Goal: Information Seeking & Learning: Understand process/instructions

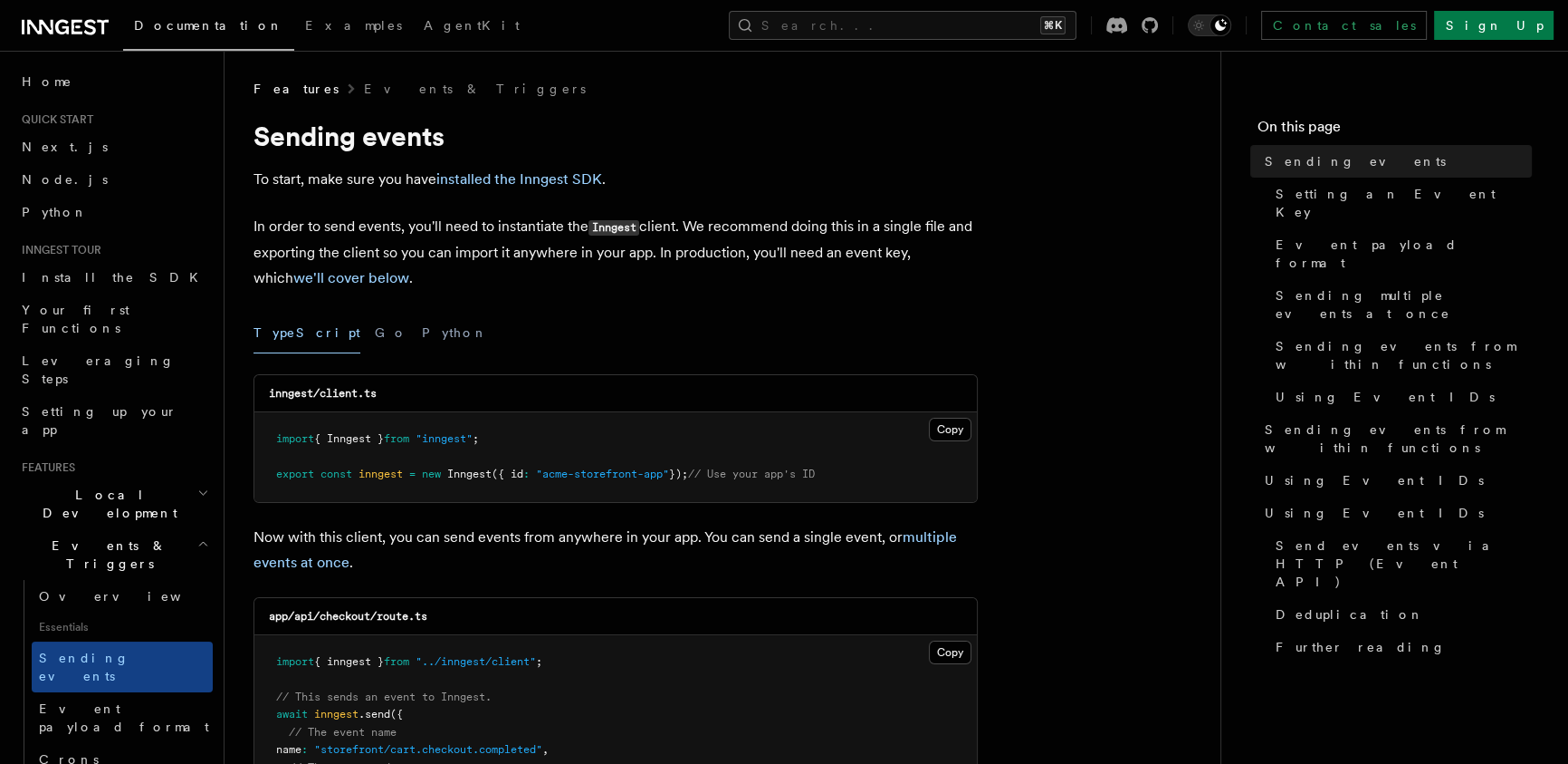
drag, startPoint x: 889, startPoint y: 231, endPoint x: 862, endPoint y: 252, distance: 34.2
click at [889, 231] on p "In order to send events, you'll need to instantiate the Inngest client. We reco…" at bounding box center [615, 251] width 724 height 77
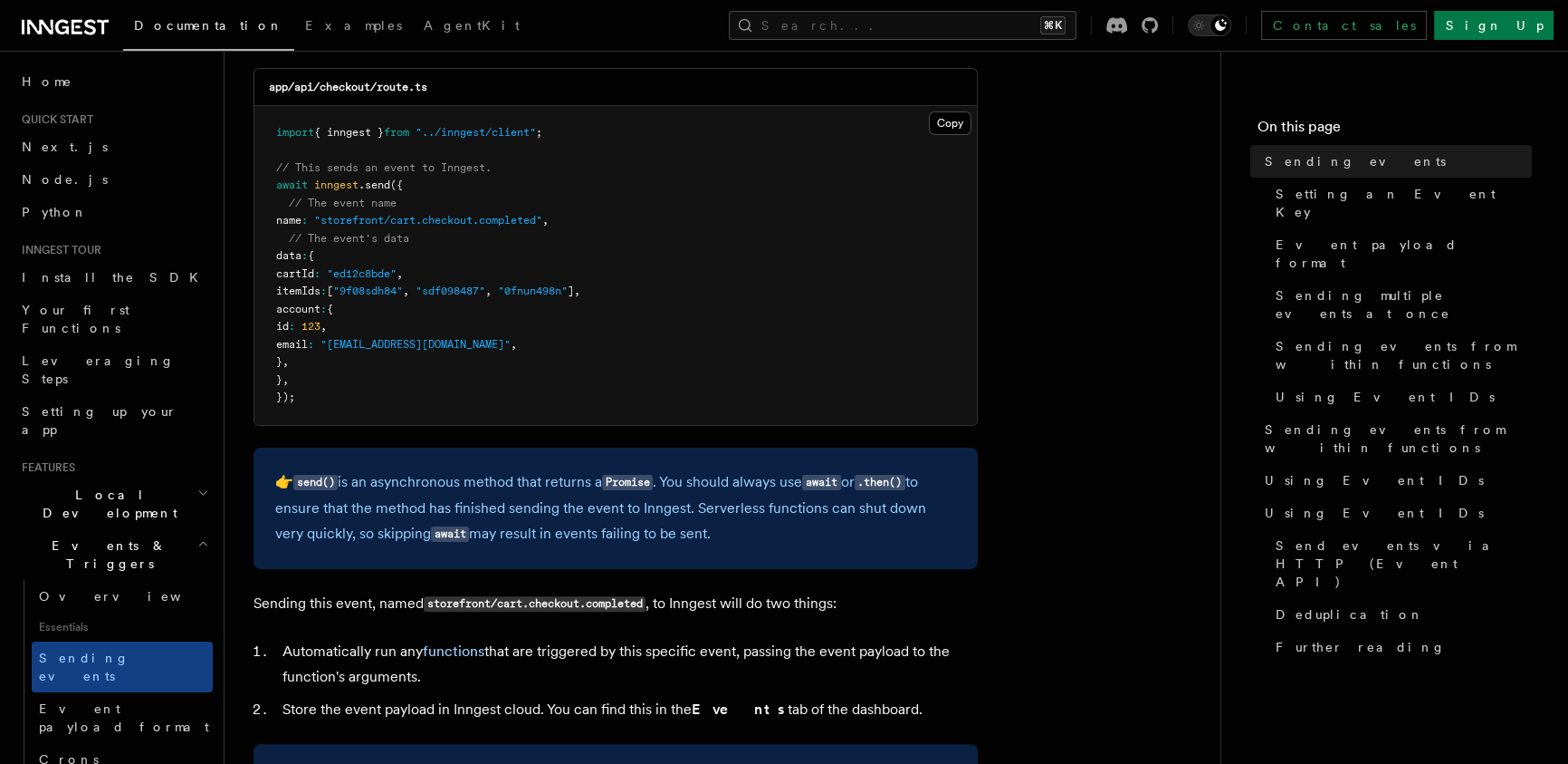
scroll to position [547, 0]
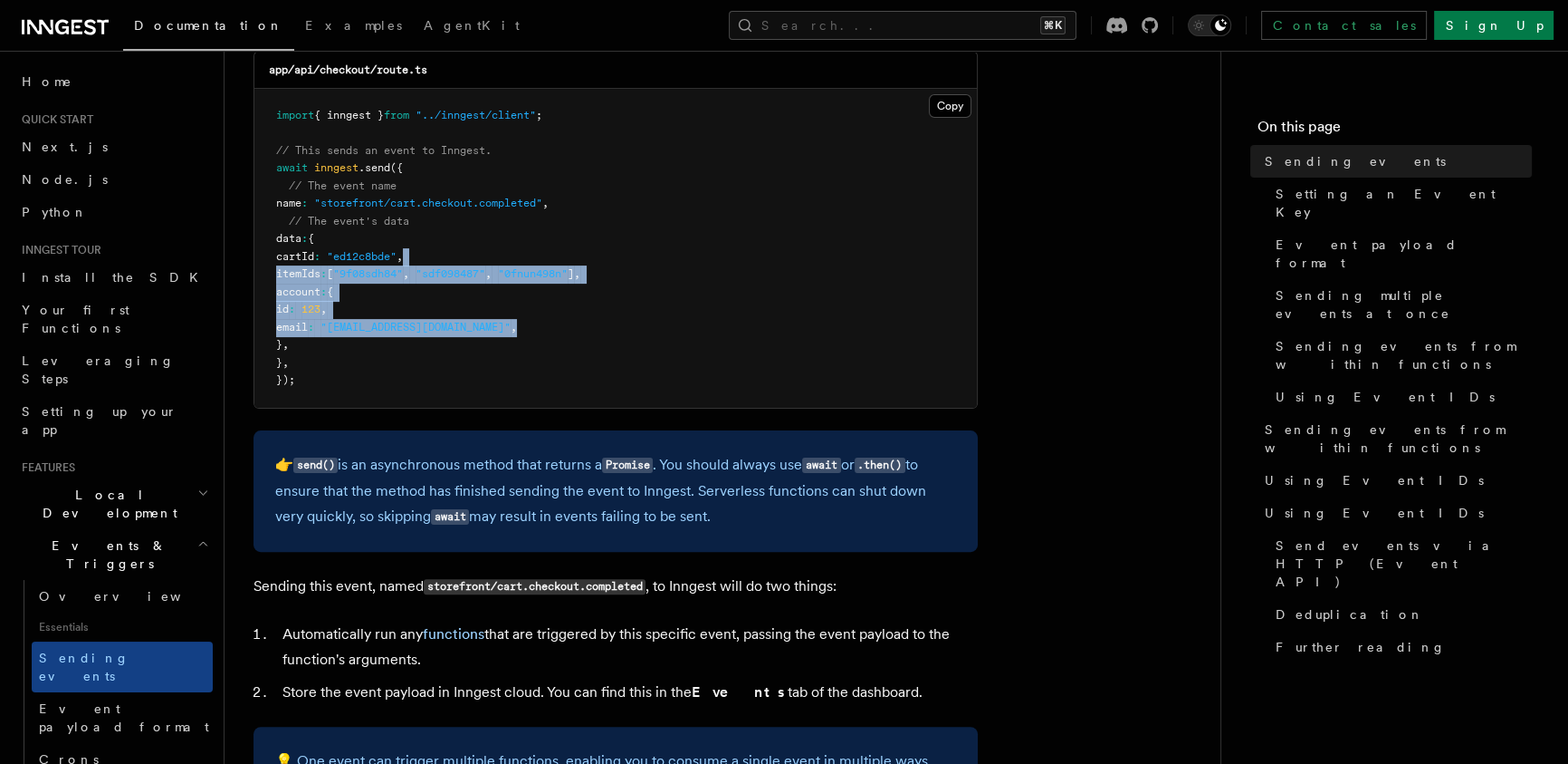
drag, startPoint x: 553, startPoint y: 309, endPoint x: 576, endPoint y: 208, distance: 103.6
click at [553, 240] on pre "import { inngest } from "../inngest/client" ; // This sends an event to Inngest…" at bounding box center [615, 248] width 723 height 318
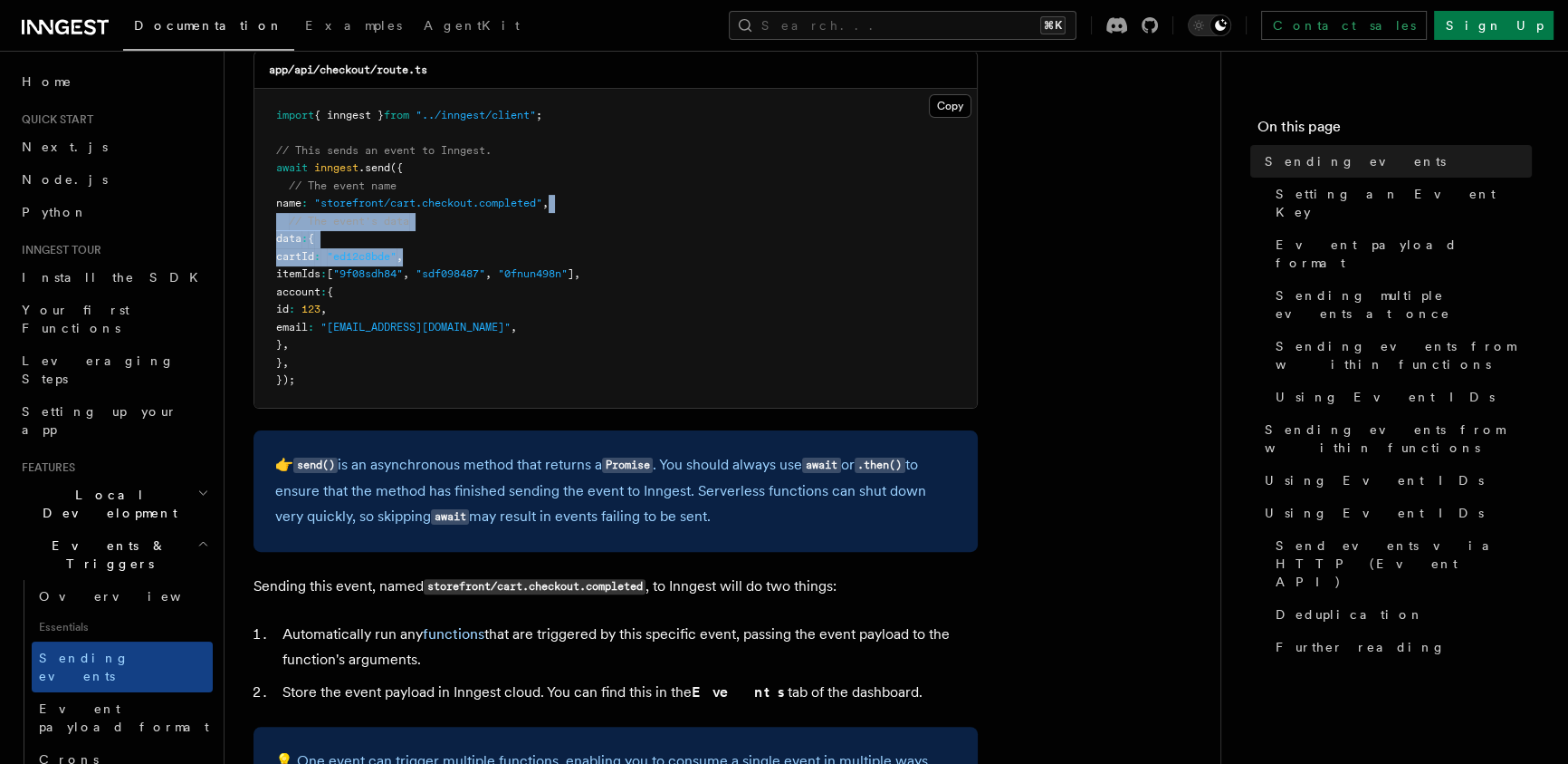
drag, startPoint x: 588, startPoint y: 202, endPoint x: 600, endPoint y: 339, distance: 137.5
click at [593, 284] on pre "import { inngest } from "../inngest/client" ; // This sends an event to Inngest…" at bounding box center [615, 248] width 723 height 318
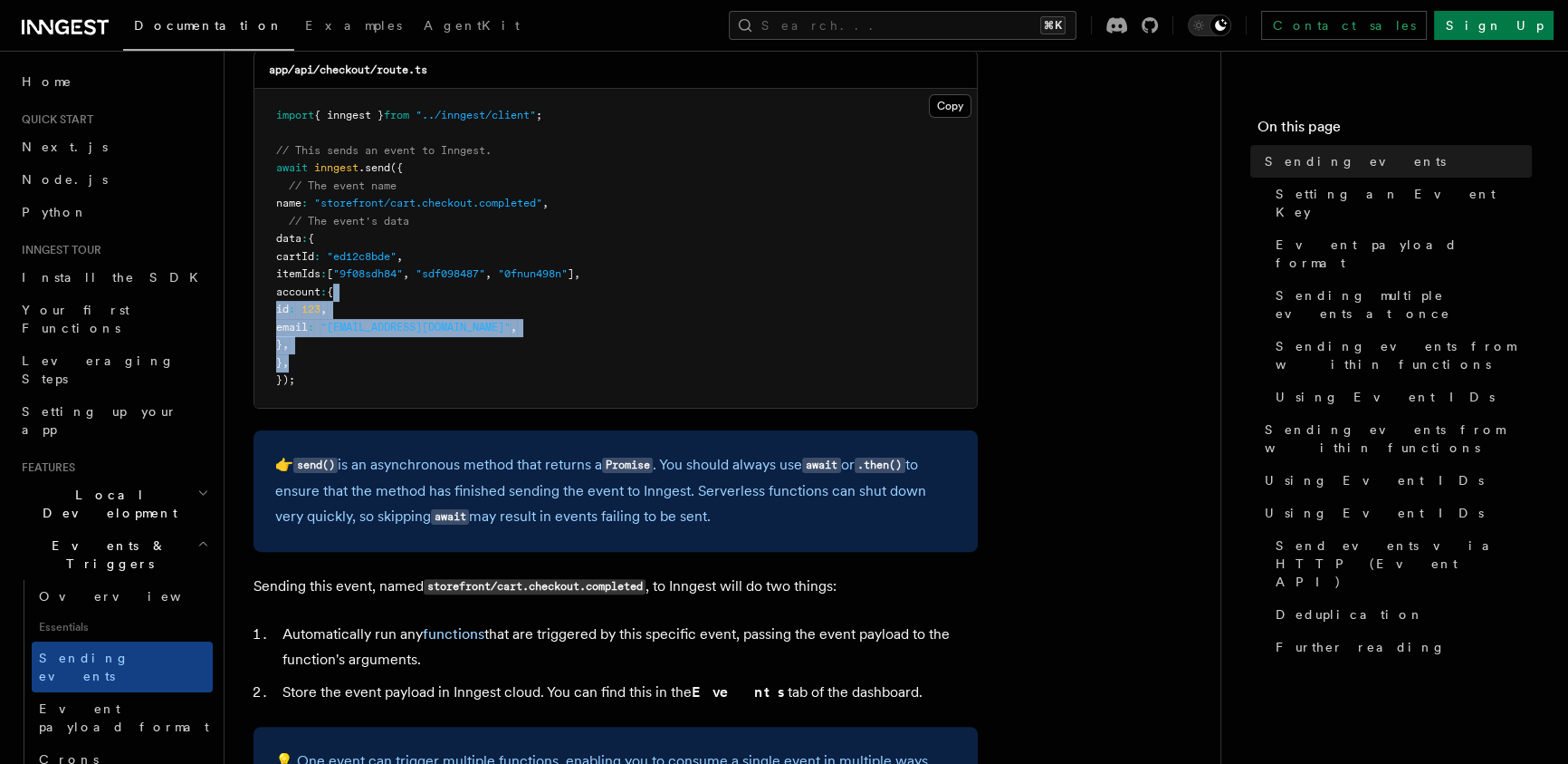
drag, startPoint x: 599, startPoint y: 341, endPoint x: 603, endPoint y: 237, distance: 104.1
click at [593, 253] on pre "import { inngest } from "../inngest/client" ; // This sends an event to Inngest…" at bounding box center [615, 248] width 723 height 318
click at [604, 237] on pre "import { inngest } from "../inngest/client" ; // This sends an event to Inngest…" at bounding box center [615, 248] width 723 height 318
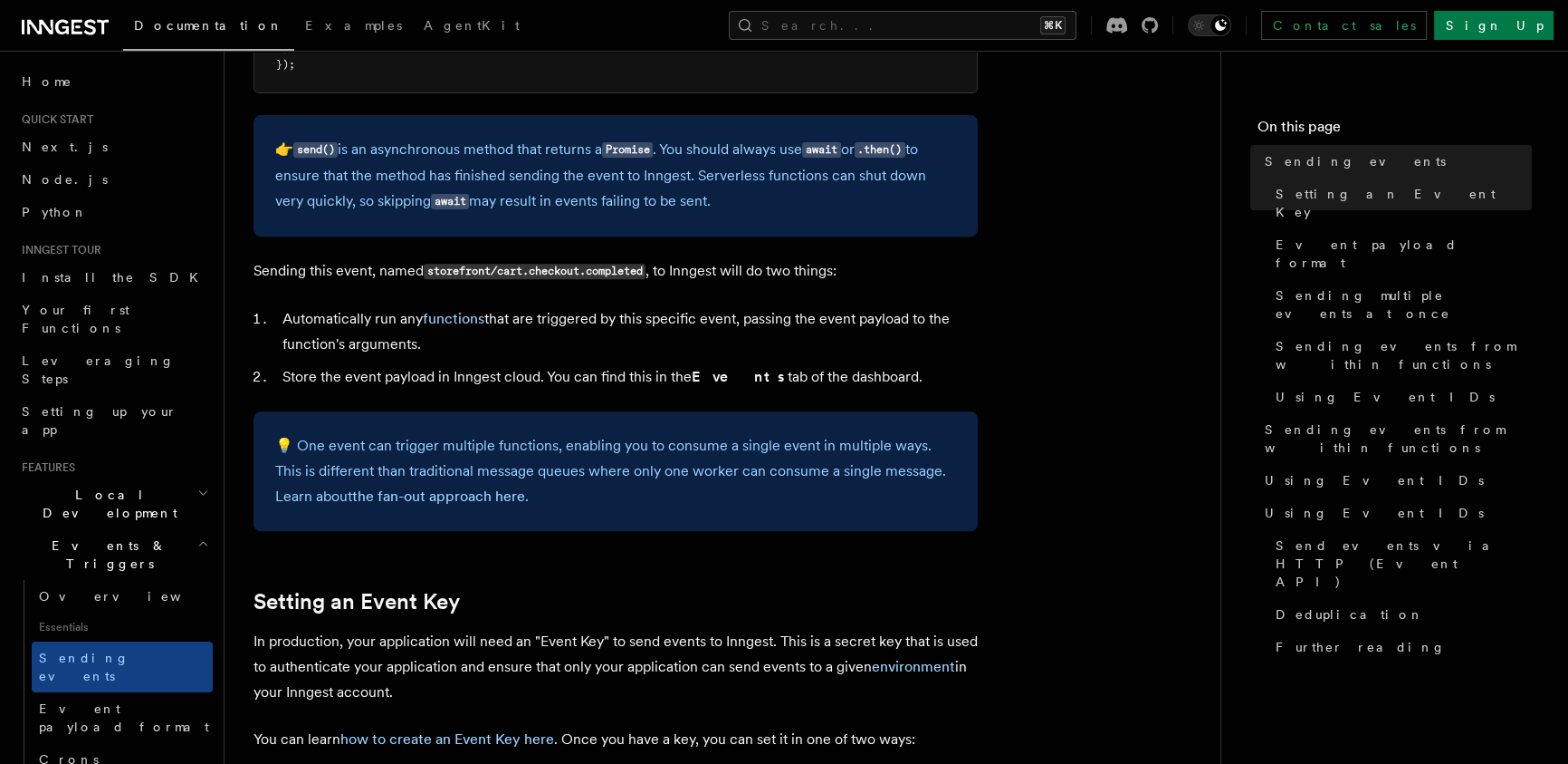
scroll to position [941, 0]
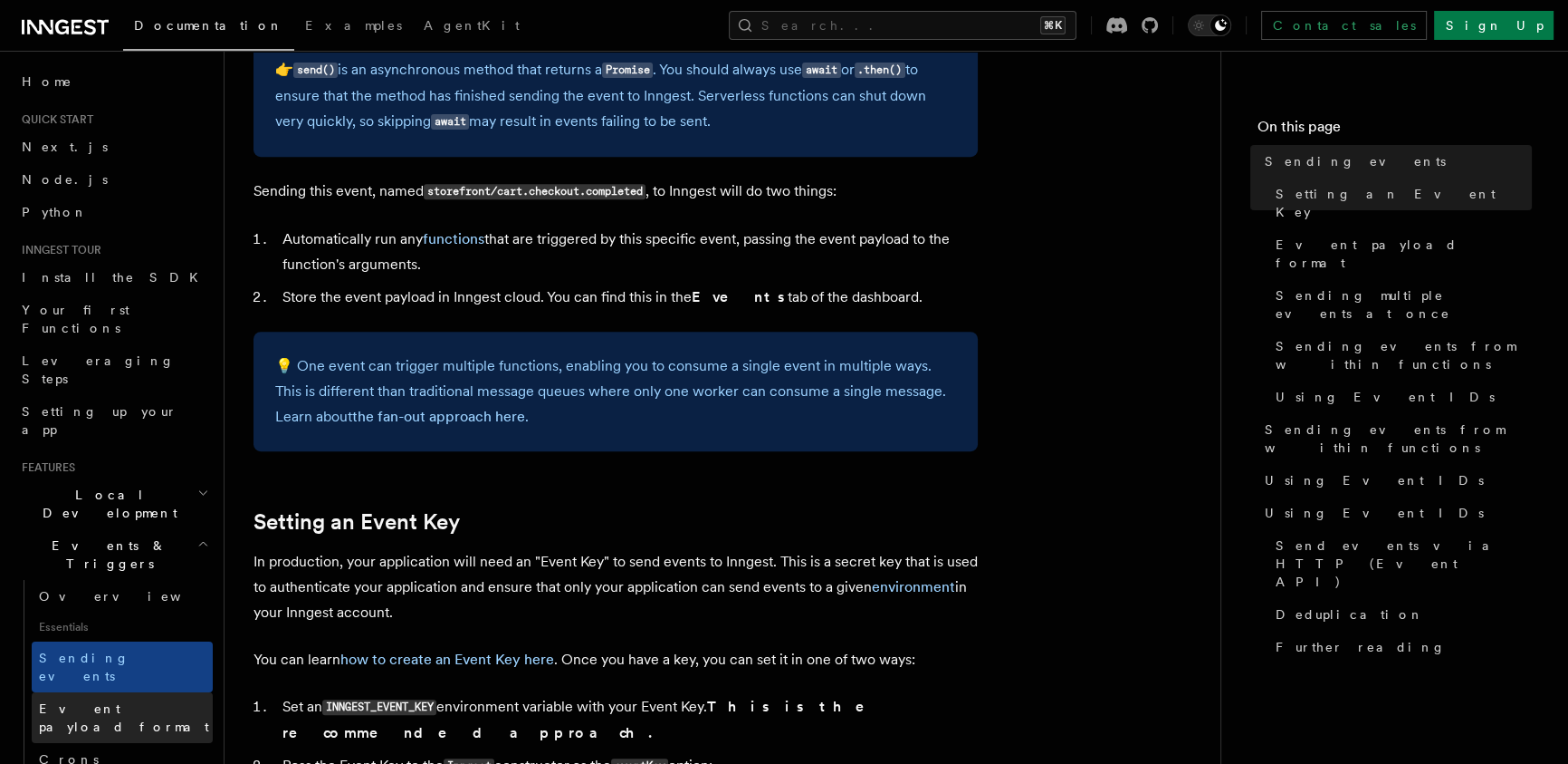
click at [89, 701] on span "Event payload format" at bounding box center [123, 717] width 170 height 33
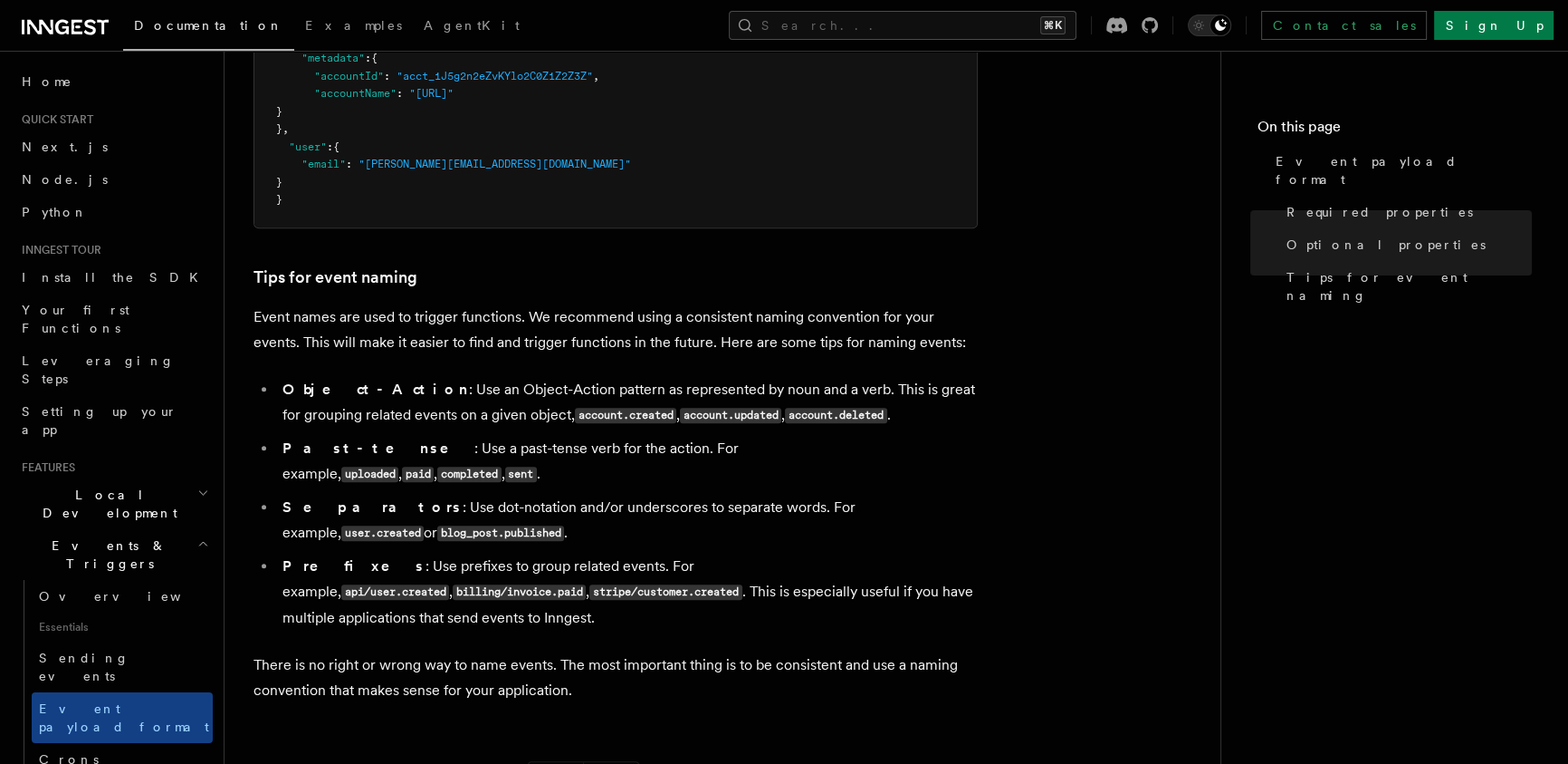
scroll to position [490, 0]
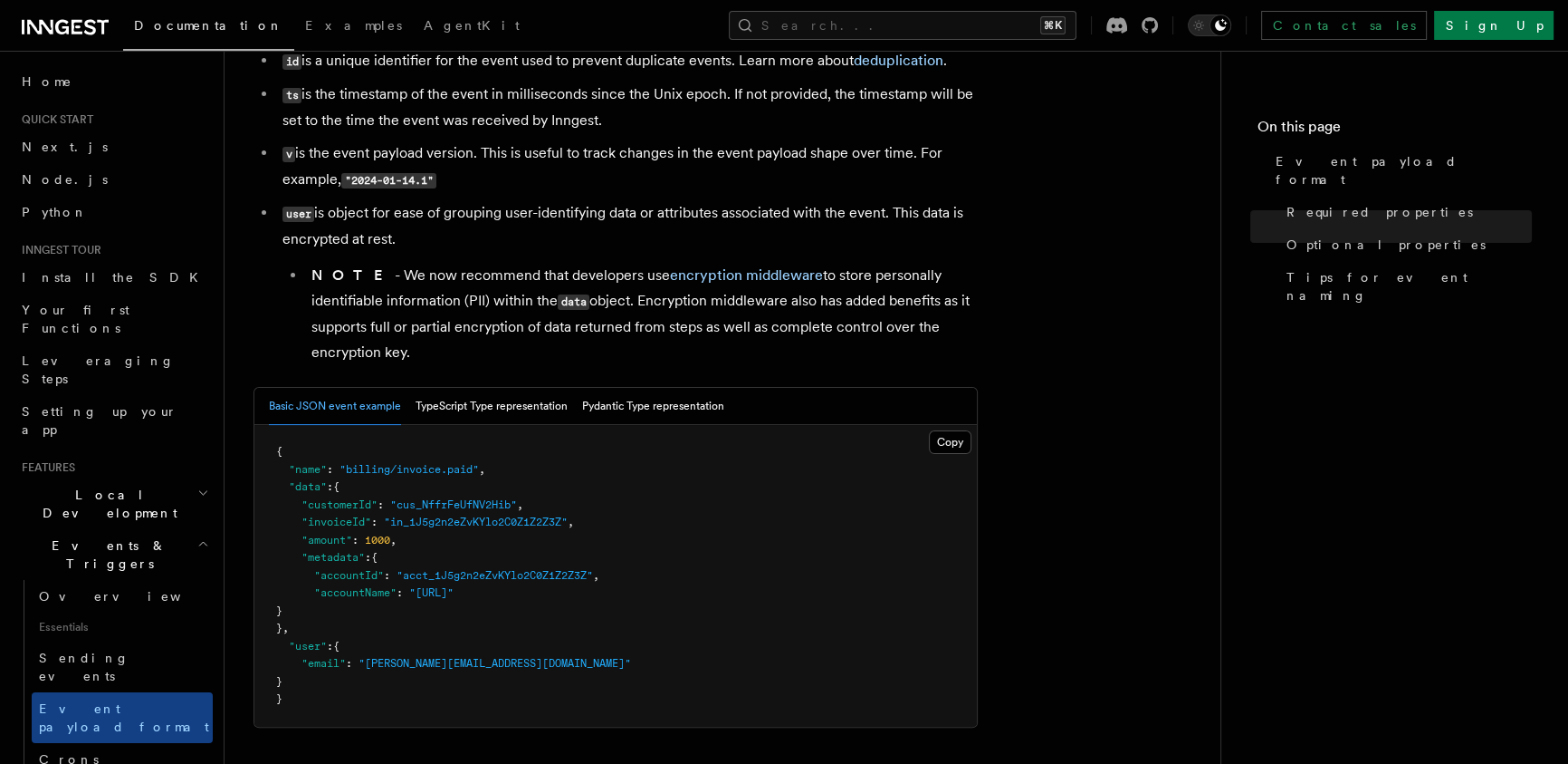
drag, startPoint x: 475, startPoint y: 235, endPoint x: 497, endPoint y: 319, distance: 86.8
click at [493, 311] on li "user is object for ease of grouping user-identifying data or attributes associa…" at bounding box center [627, 282] width 701 height 165
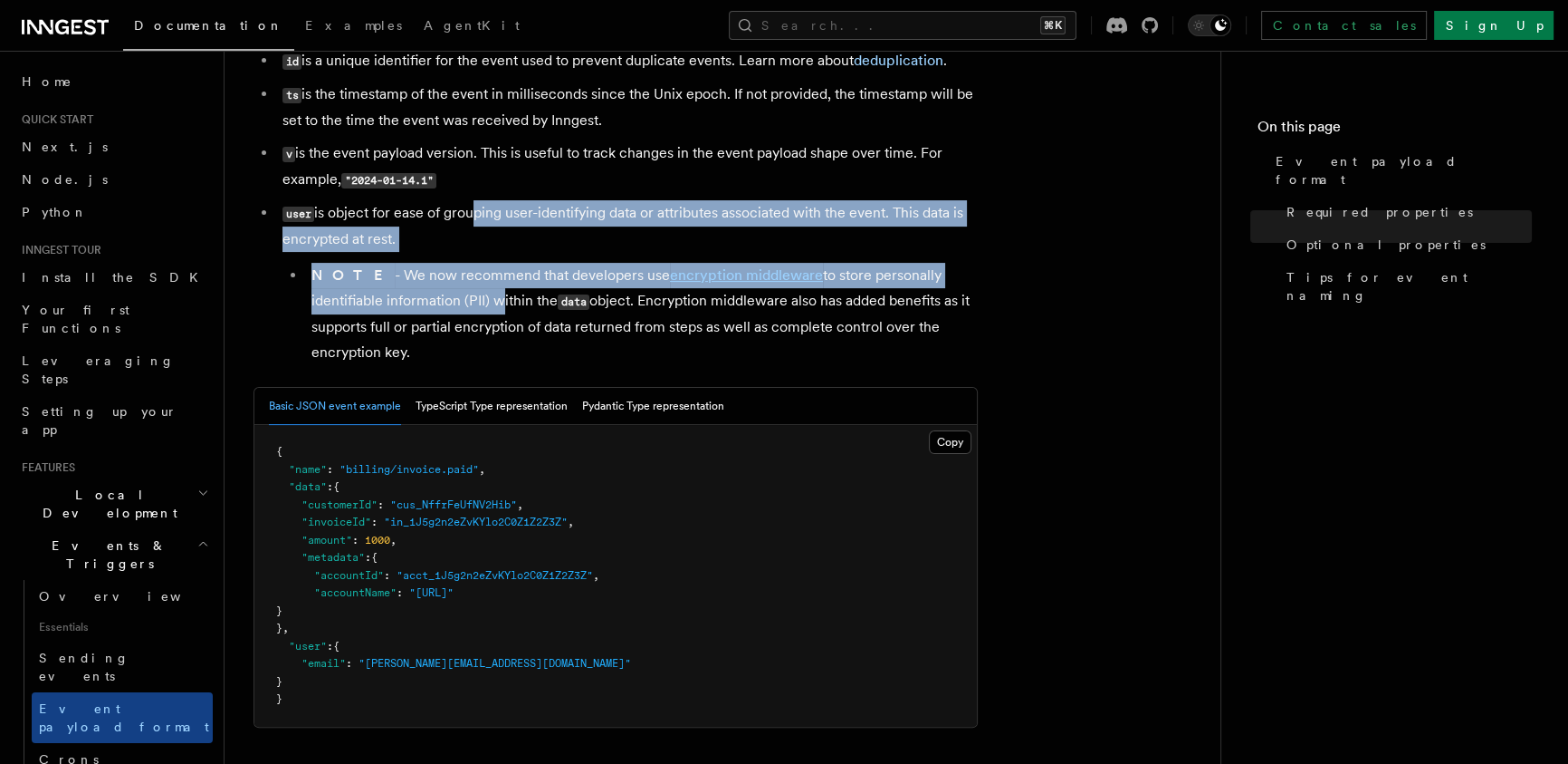
drag, startPoint x: 502, startPoint y: 307, endPoint x: 487, endPoint y: 206, distance: 102.1
click at [488, 232] on li "user is object for ease of grouping user-identifying data or attributes associa…" at bounding box center [627, 282] width 701 height 165
drag, startPoint x: 500, startPoint y: 168, endPoint x: 530, endPoint y: 269, distance: 105.4
click at [528, 264] on ul "id is a unique identifier for the event used to prevent duplicate events. Learn…" at bounding box center [615, 206] width 724 height 317
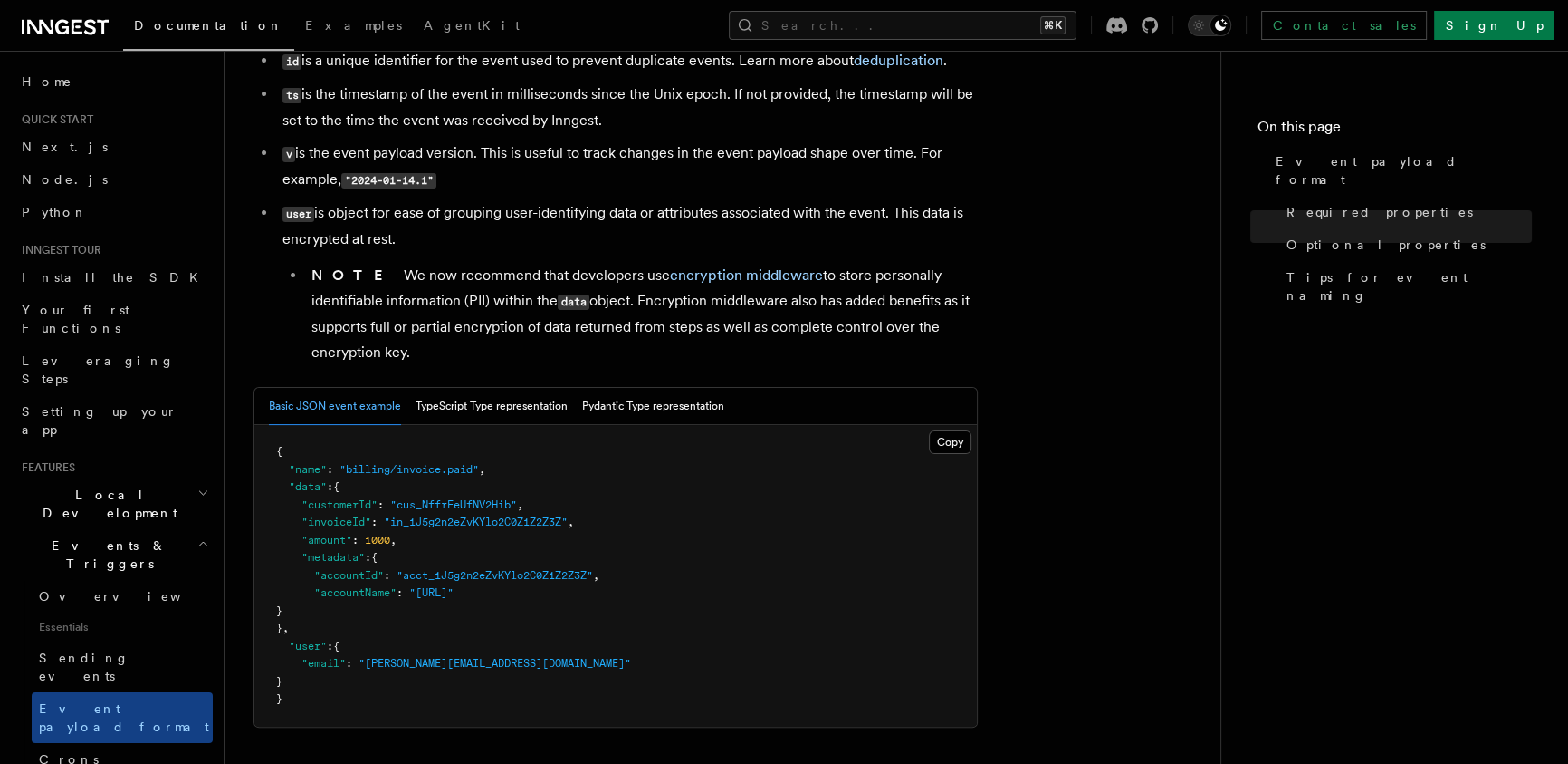
click at [545, 296] on li "NOTE - We now recommend that developers use encryption middleware to store pers…" at bounding box center [641, 314] width 671 height 102
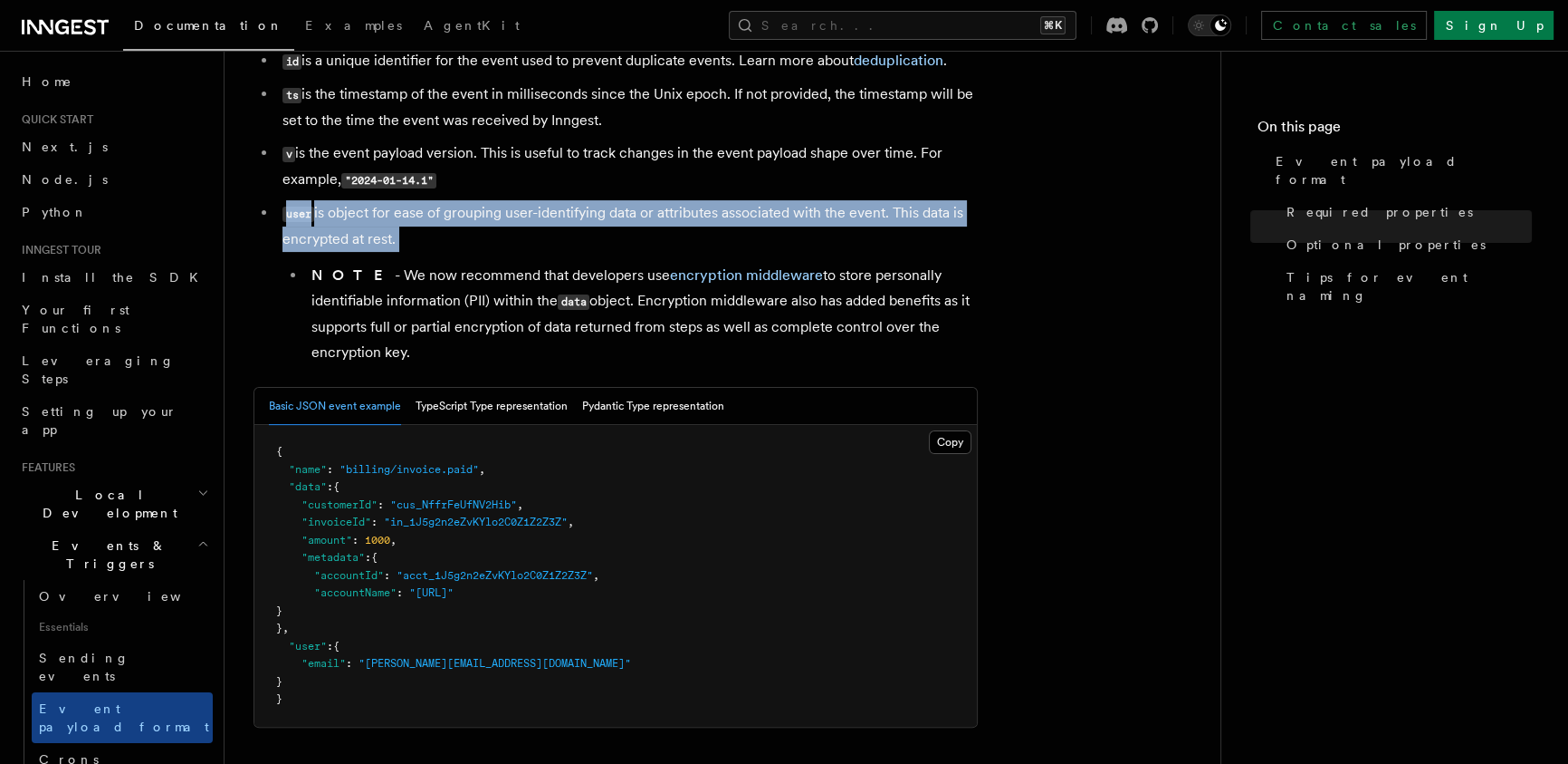
drag, startPoint x: 445, startPoint y: 255, endPoint x: 284, endPoint y: 205, distance: 168.6
click at [284, 205] on li "user is object for ease of grouping user-identifying data or attributes associa…" at bounding box center [627, 282] width 701 height 165
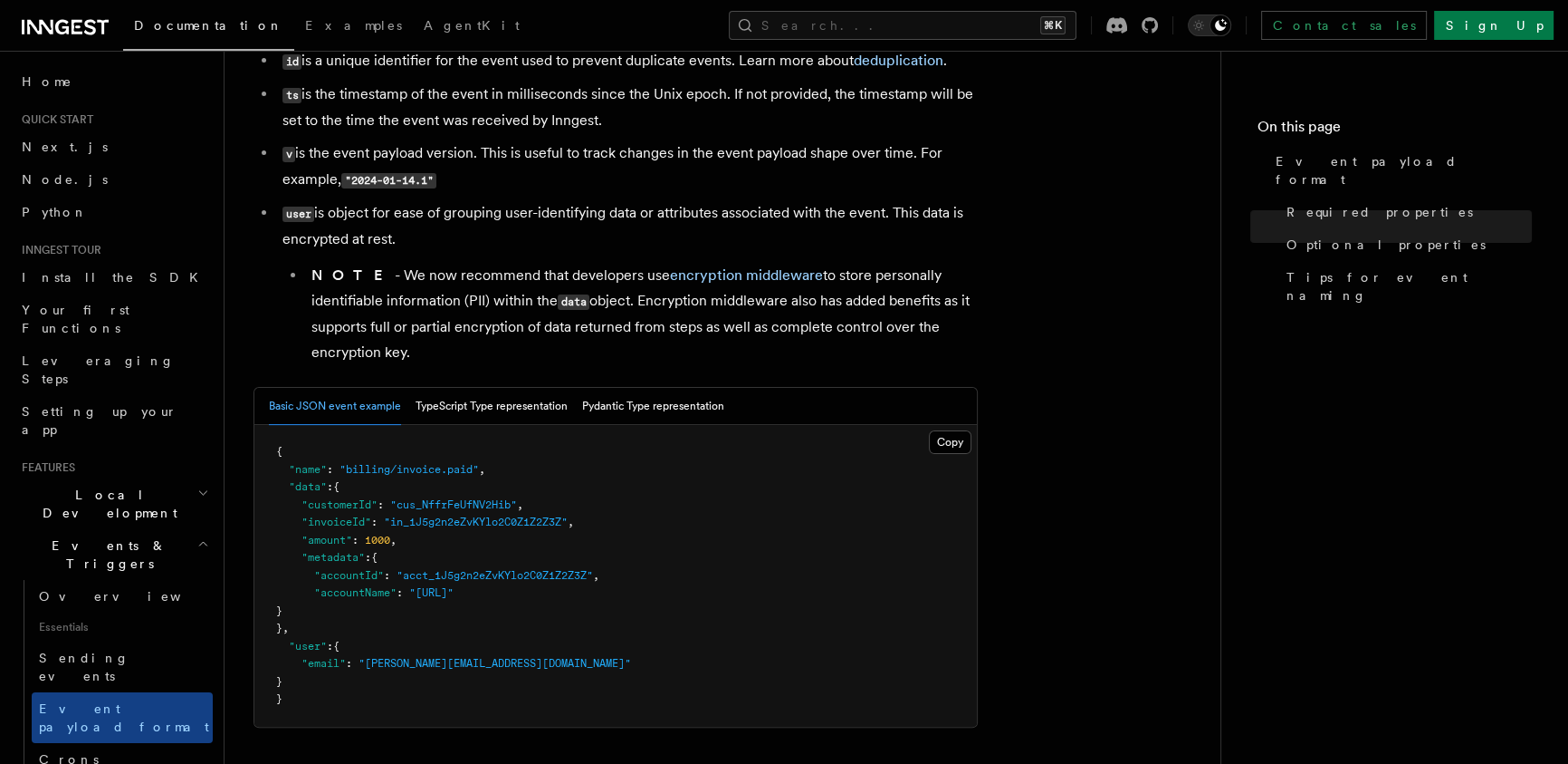
click at [472, 217] on li "user is object for ease of grouping user-identifying data or attributes associa…" at bounding box center [627, 282] width 701 height 165
drag, startPoint x: 500, startPoint y: 241, endPoint x: 486, endPoint y: 194, distance: 49.0
click at [488, 215] on li "user is object for ease of grouping user-identifying data or attributes associa…" at bounding box center [627, 282] width 701 height 165
click at [486, 192] on li "v is the event payload version. This is useful to track changes in the event pa…" at bounding box center [627, 167] width 701 height 52
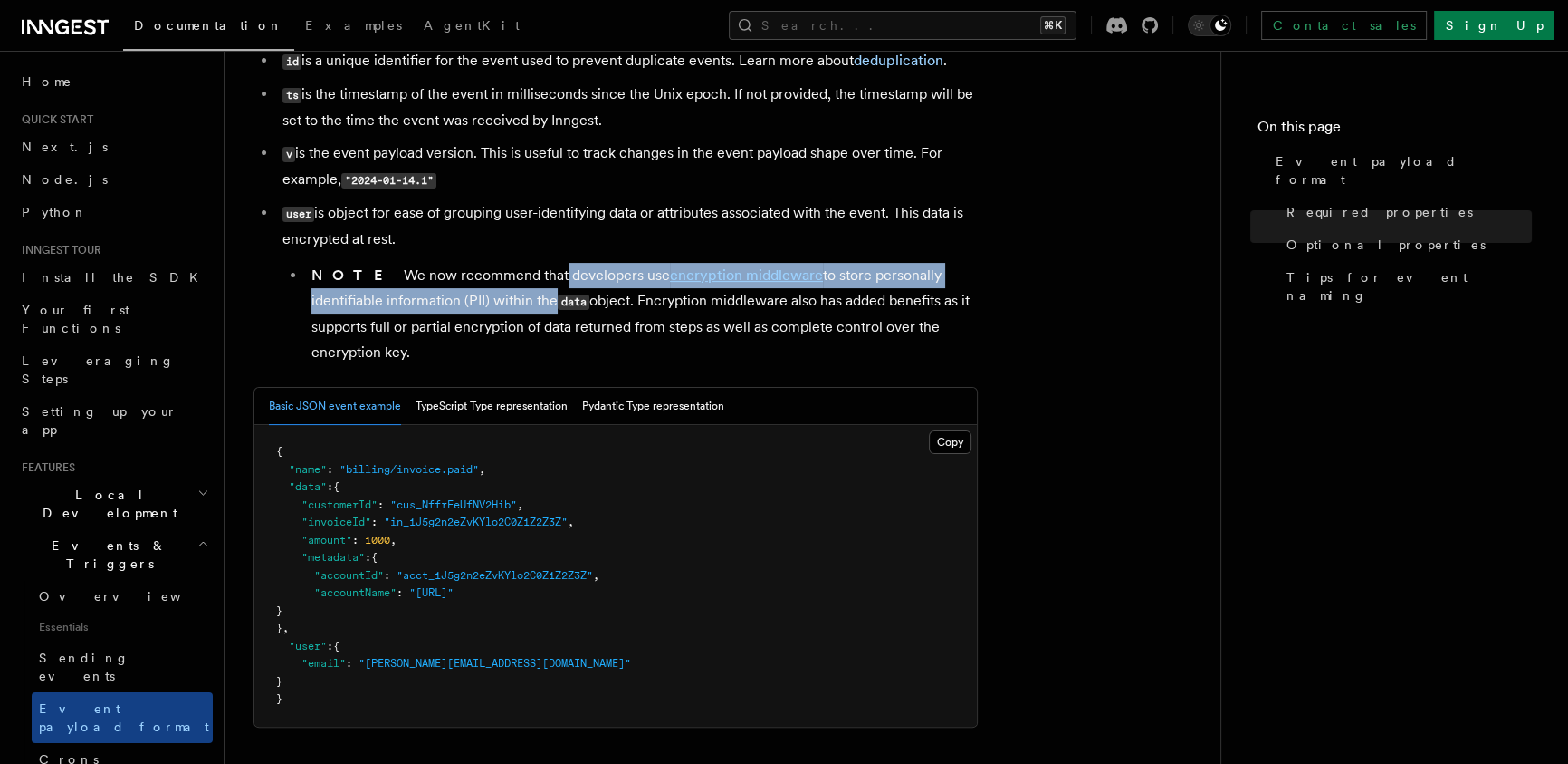
drag, startPoint x: 519, startPoint y: 265, endPoint x: 607, endPoint y: 359, distance: 128.8
click at [574, 333] on li "NOTE - We now recommend that developers use encryption middleware to store pers…" at bounding box center [641, 314] width 671 height 102
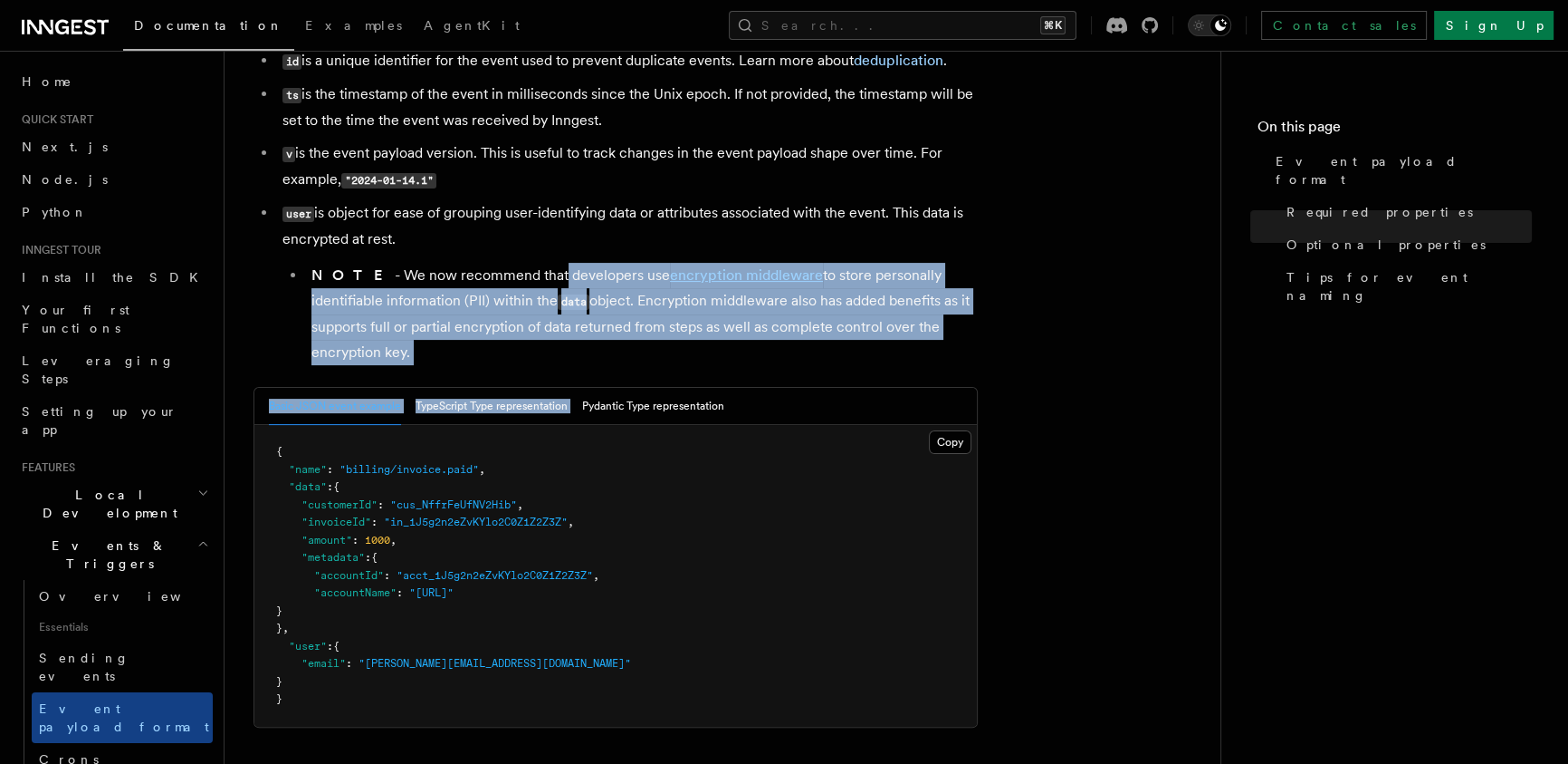
drag, startPoint x: 637, startPoint y: 370, endPoint x: 506, endPoint y: 271, distance: 164.2
click at [506, 271] on article "Features Events & Triggers Event payload format The event payload is a JSON obj…" at bounding box center [722, 575] width 938 height 1972
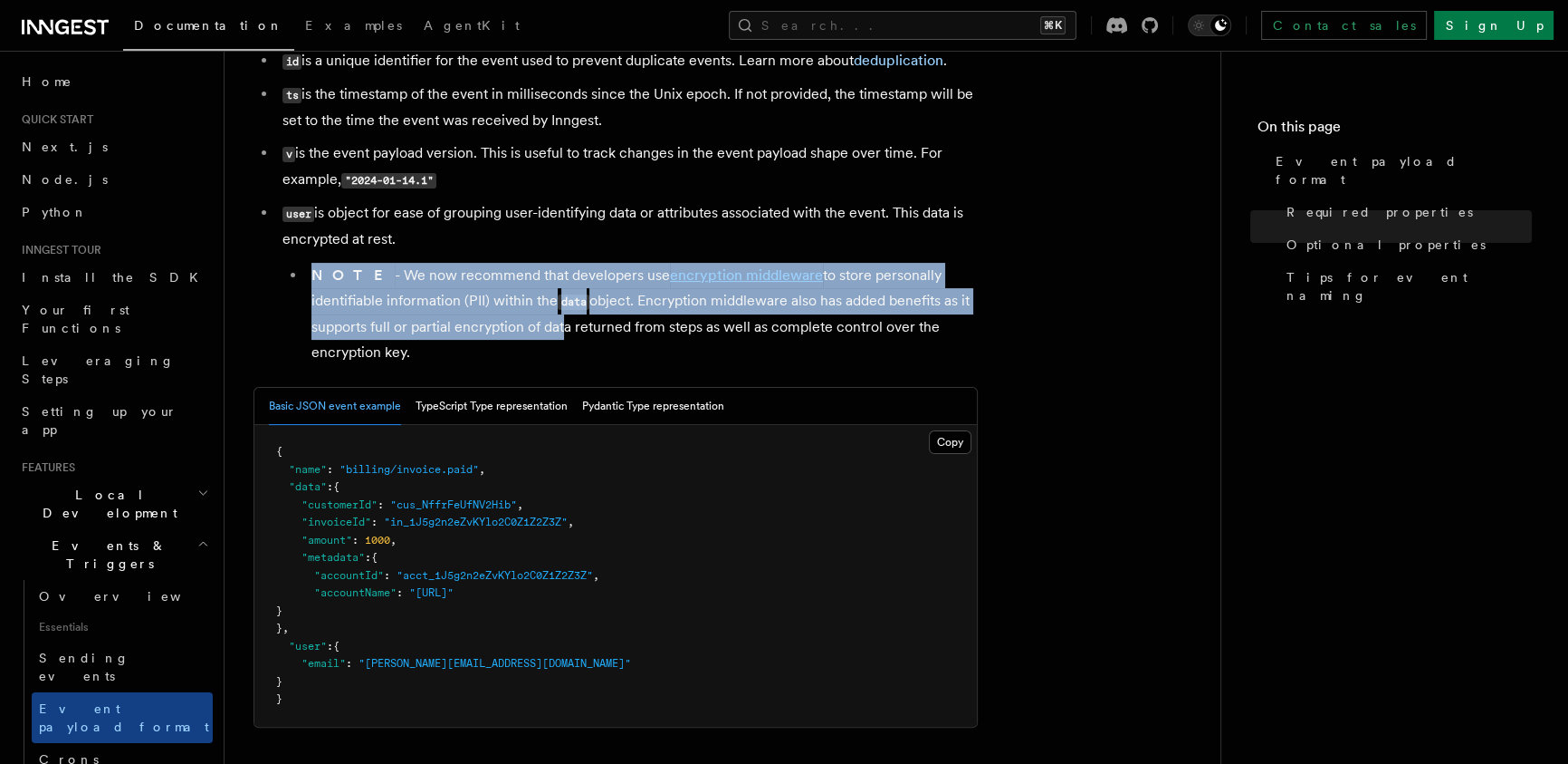
drag, startPoint x: 503, startPoint y: 259, endPoint x: 601, endPoint y: 360, distance: 140.7
click at [559, 338] on li "user is object for ease of grouping user-identifying data or attributes associa…" at bounding box center [627, 282] width 701 height 165
drag, startPoint x: 599, startPoint y: 357, endPoint x: 518, endPoint y: 251, distance: 133.4
click at [544, 288] on li "NOTE - We now recommend that developers use encryption middleware to store pers…" at bounding box center [641, 314] width 671 height 102
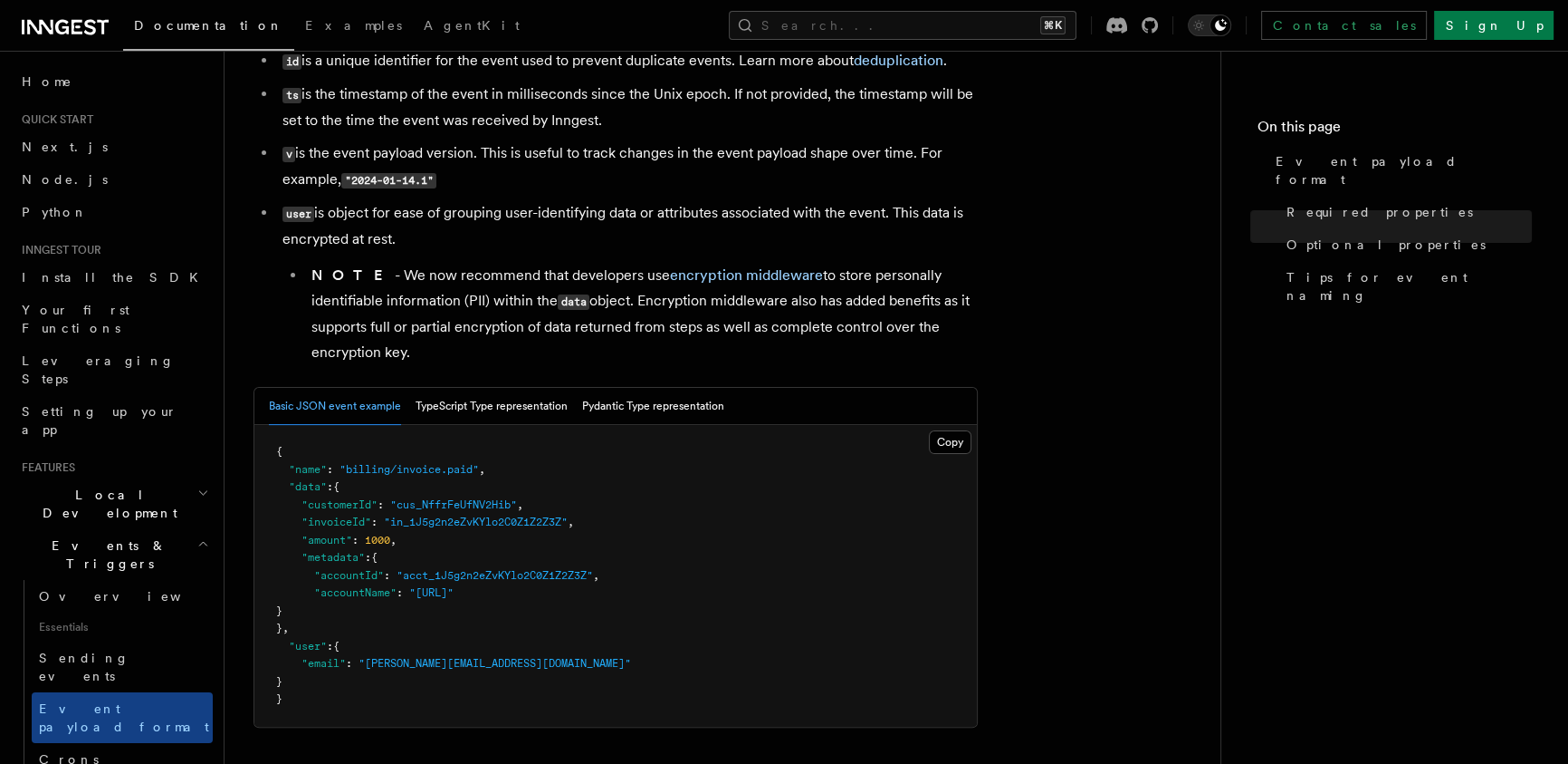
click at [514, 248] on li "user is object for ease of grouping user-identifying data or attributes associa…" at bounding box center [627, 282] width 701 height 165
click at [1008, 27] on button "Search... ⌘K" at bounding box center [902, 25] width 347 height 29
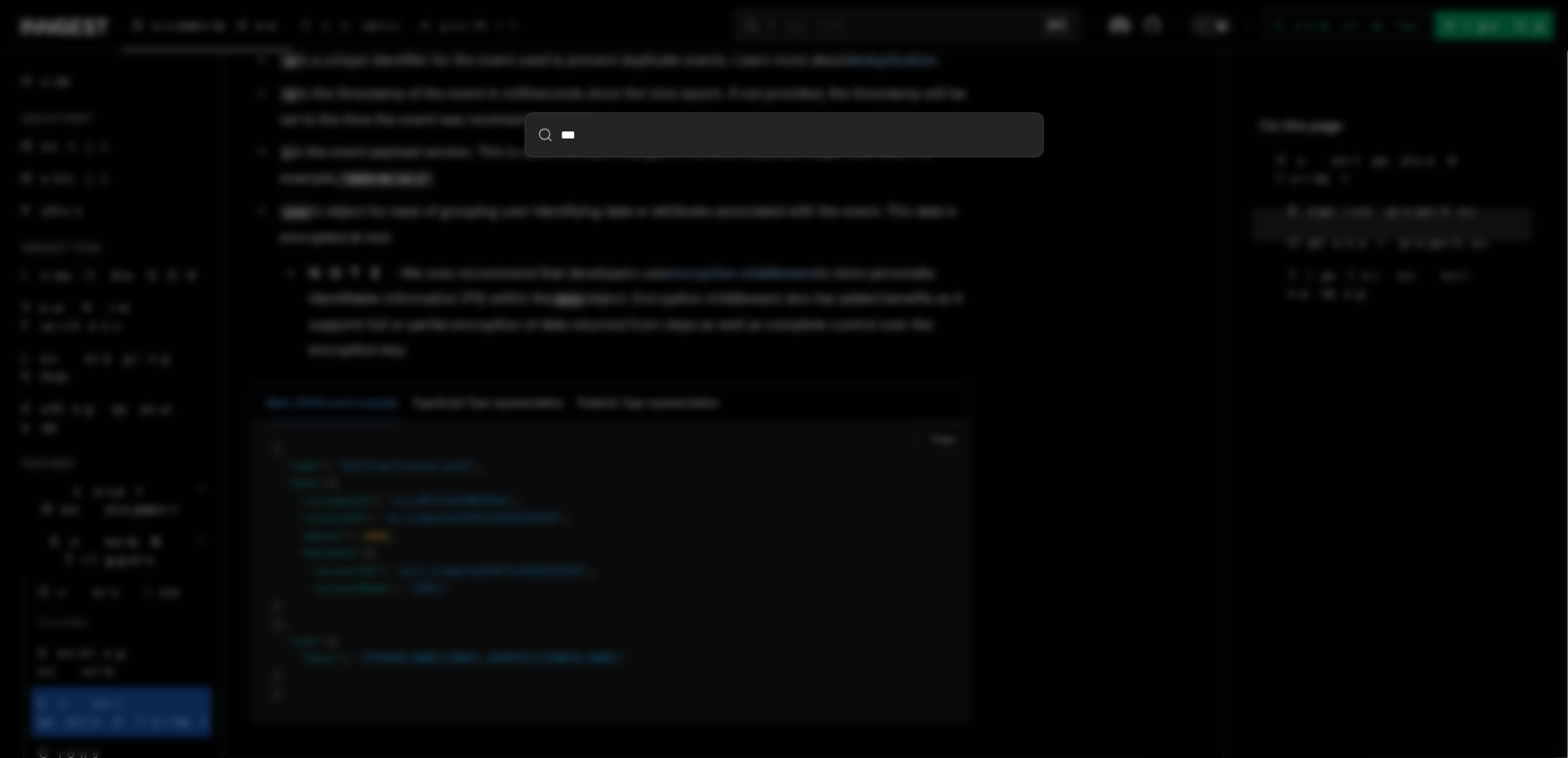
type input "****"
click at [621, 391] on div at bounding box center [784, 379] width 1568 height 758
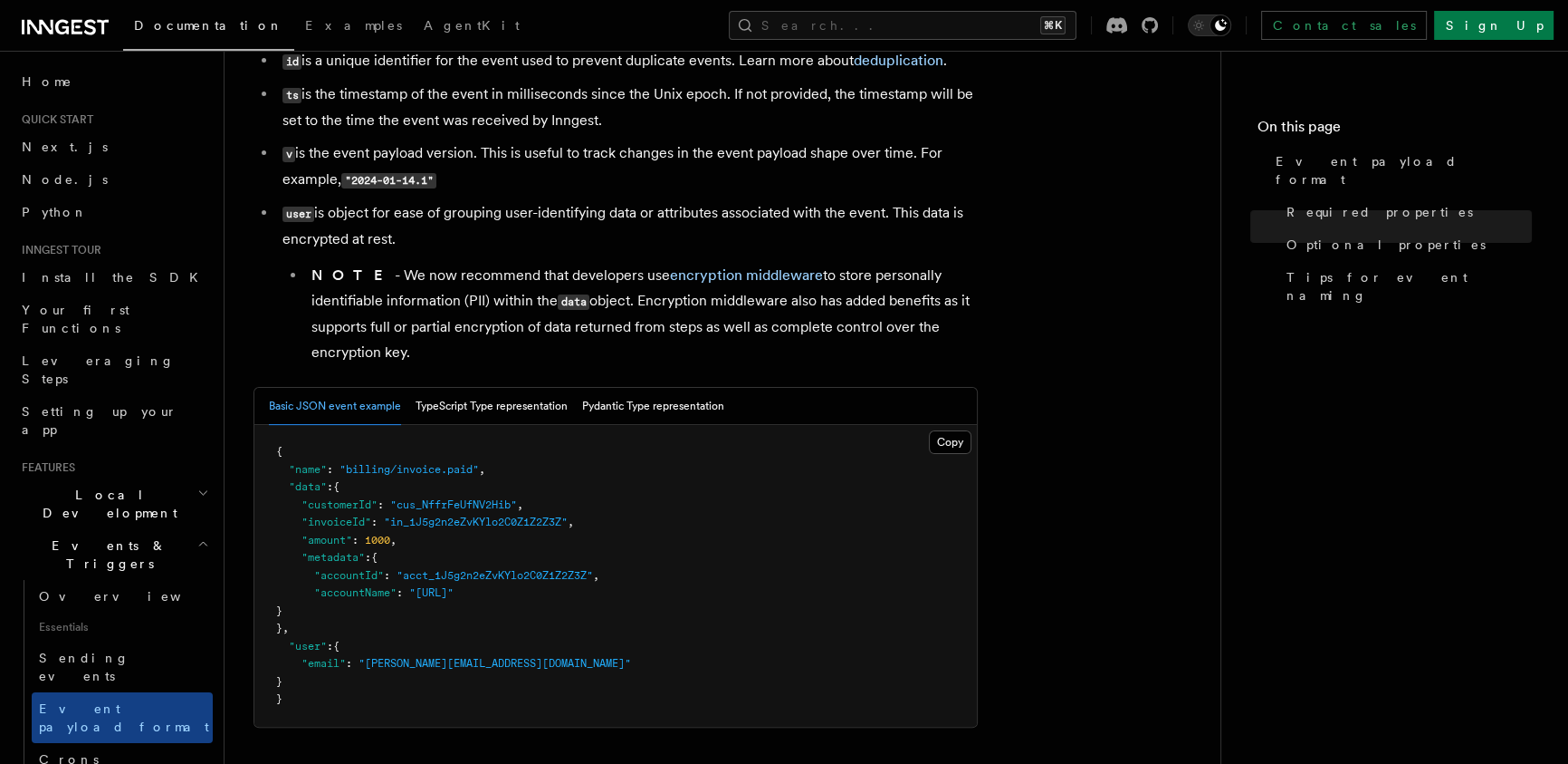
drag, startPoint x: 532, startPoint y: 219, endPoint x: 507, endPoint y: 190, distance: 38.3
click at [506, 196] on ul "id is a unique identifier for the event used to prevent duplicate events. Learn…" at bounding box center [615, 206] width 724 height 317
click at [635, 169] on li "v is the event payload version. This is useful to track changes in the event pa…" at bounding box center [627, 167] width 701 height 52
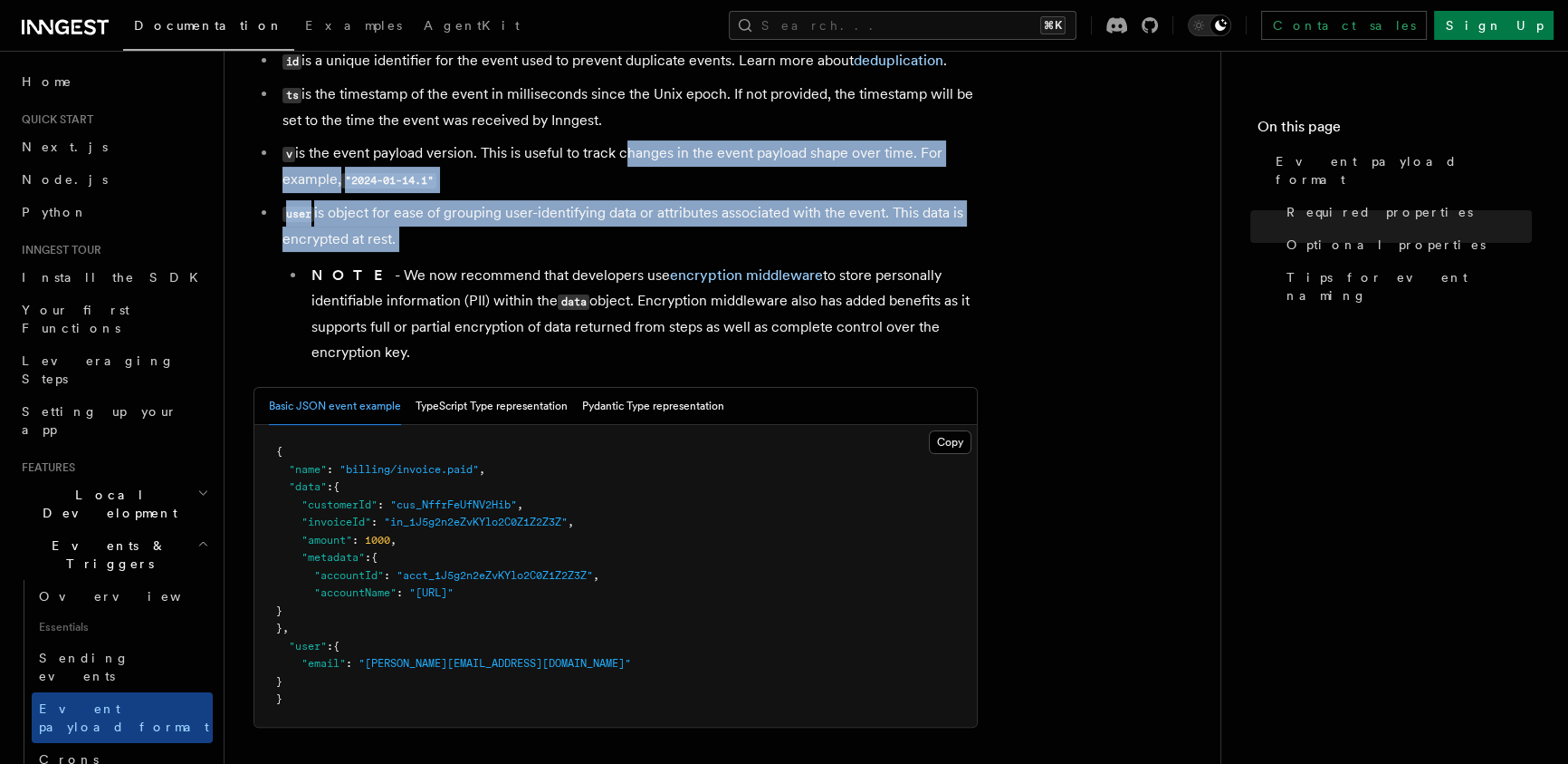
drag, startPoint x: 656, startPoint y: 203, endPoint x: 717, endPoint y: 266, distance: 87.7
click at [704, 254] on ul "id is a unique identifier for the event used to prevent duplicate events. Learn…" at bounding box center [615, 206] width 724 height 317
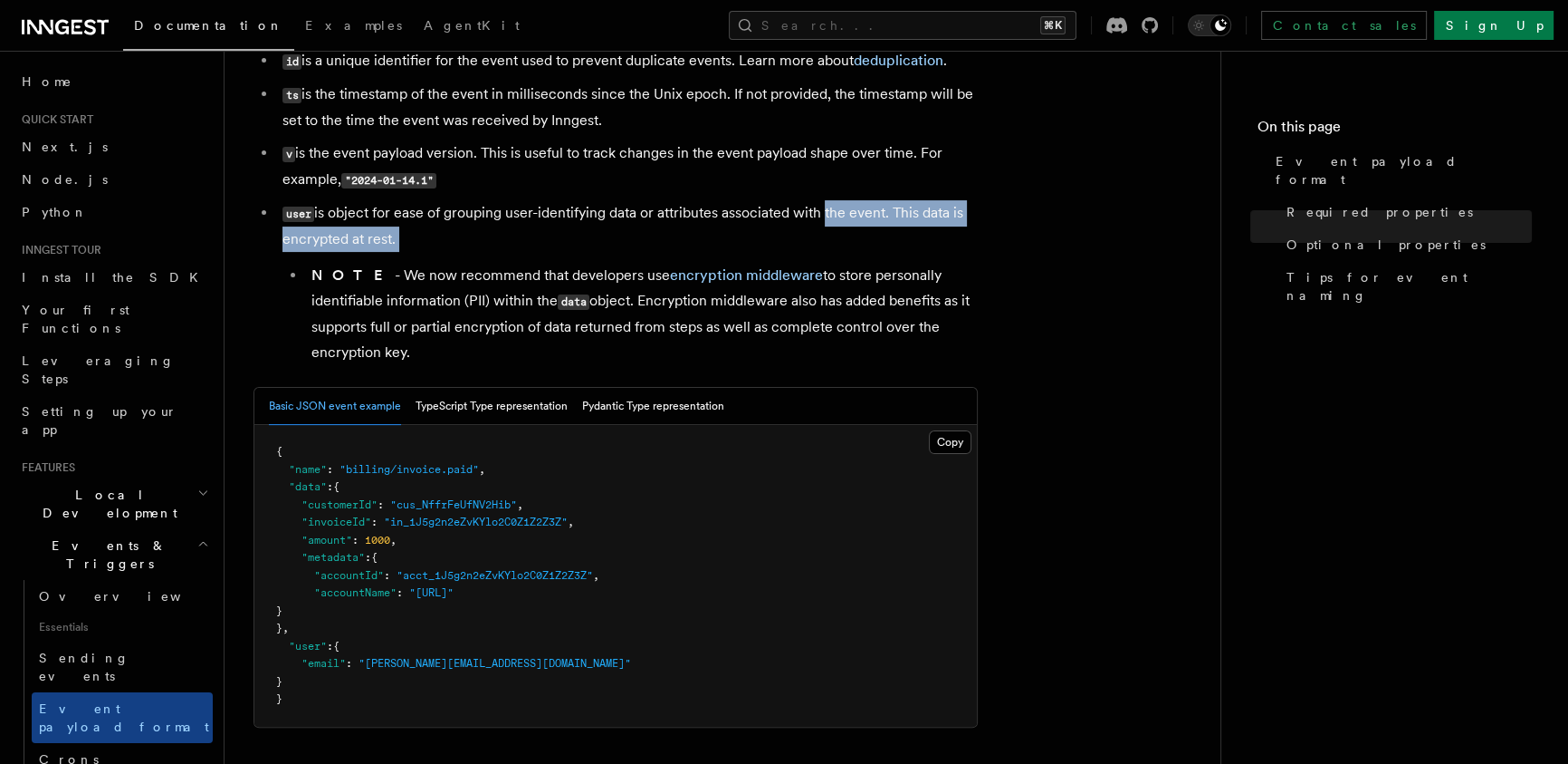
click at [824, 229] on li "user is object for ease of grouping user-identifying data or attributes associa…" at bounding box center [627, 282] width 701 height 165
click at [873, 224] on li "user is object for ease of grouping user-identifying data or attributes associa…" at bounding box center [627, 282] width 701 height 165
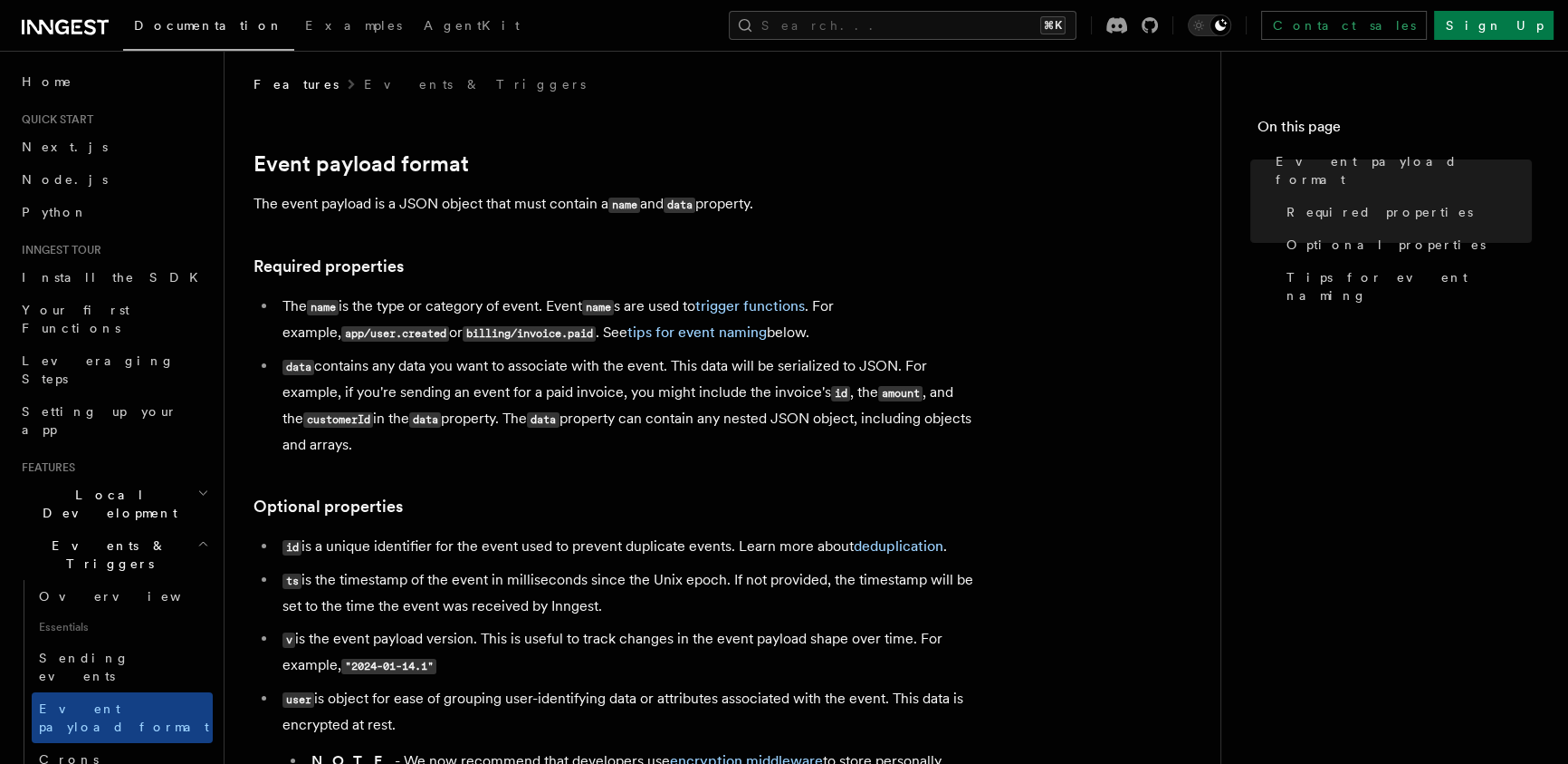
scroll to position [0, 0]
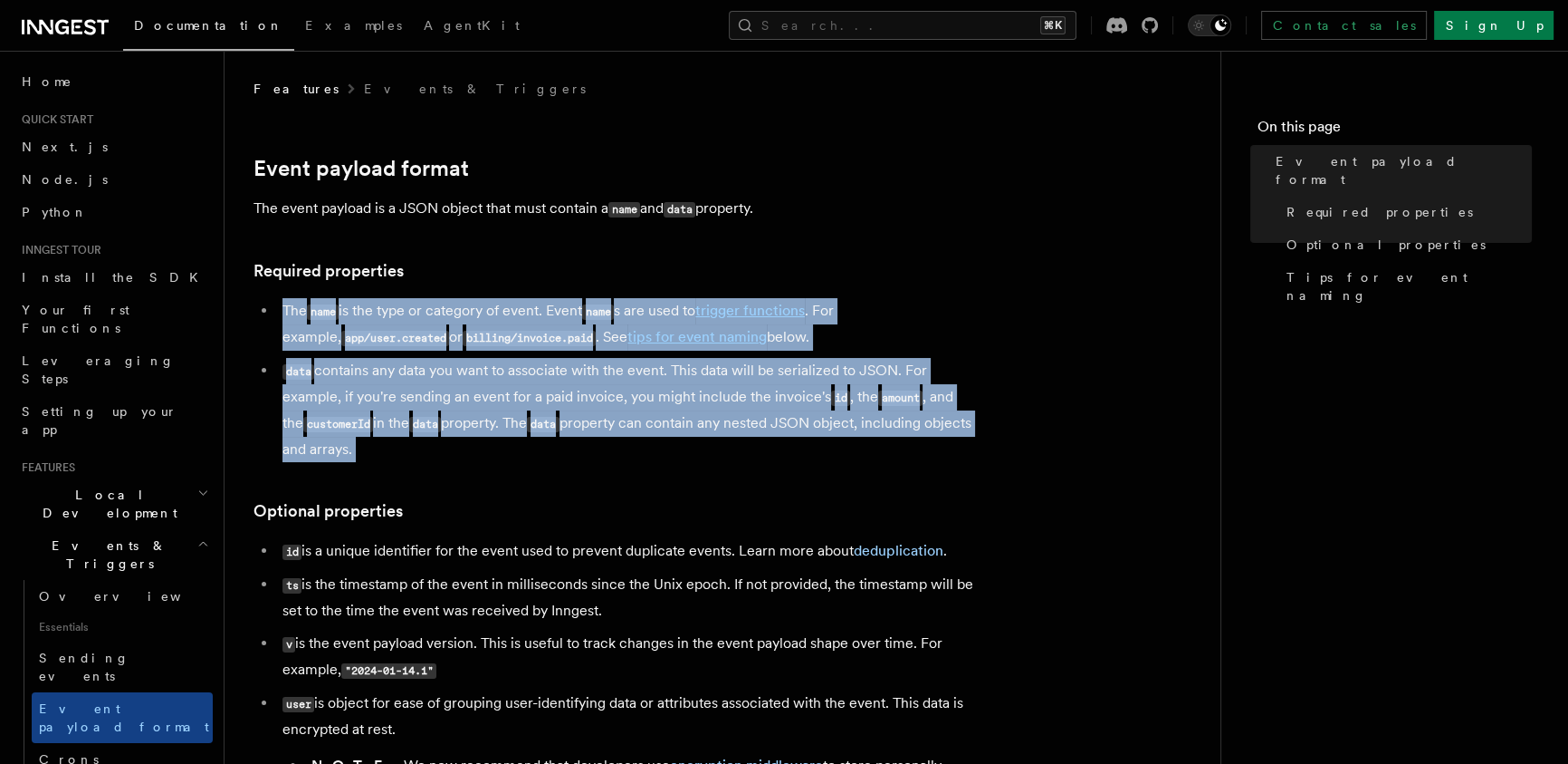
drag, startPoint x: 645, startPoint y: 453, endPoint x: 399, endPoint y: 232, distance: 330.7
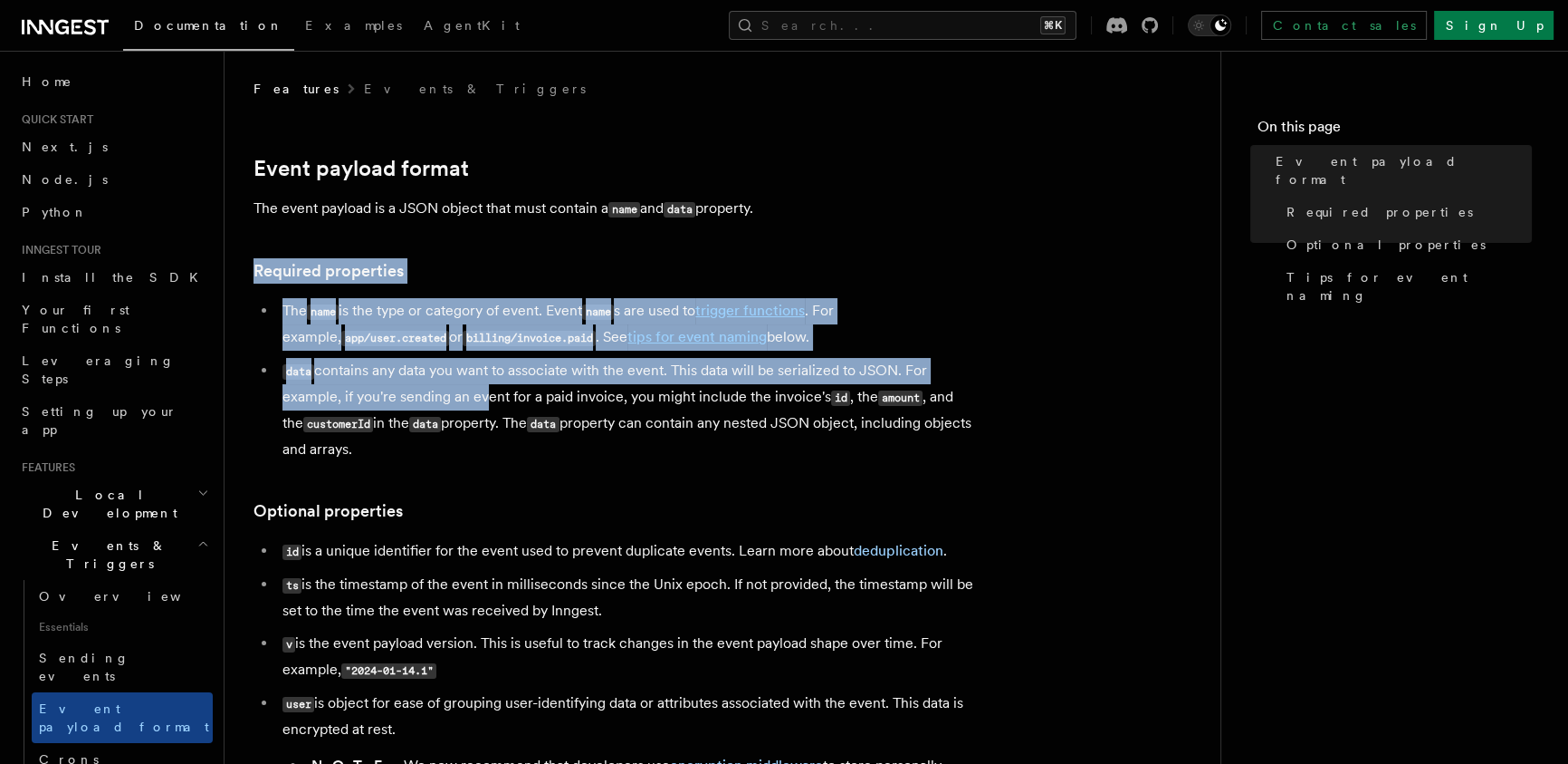
drag, startPoint x: 399, startPoint y: 232, endPoint x: 540, endPoint y: 499, distance: 301.9
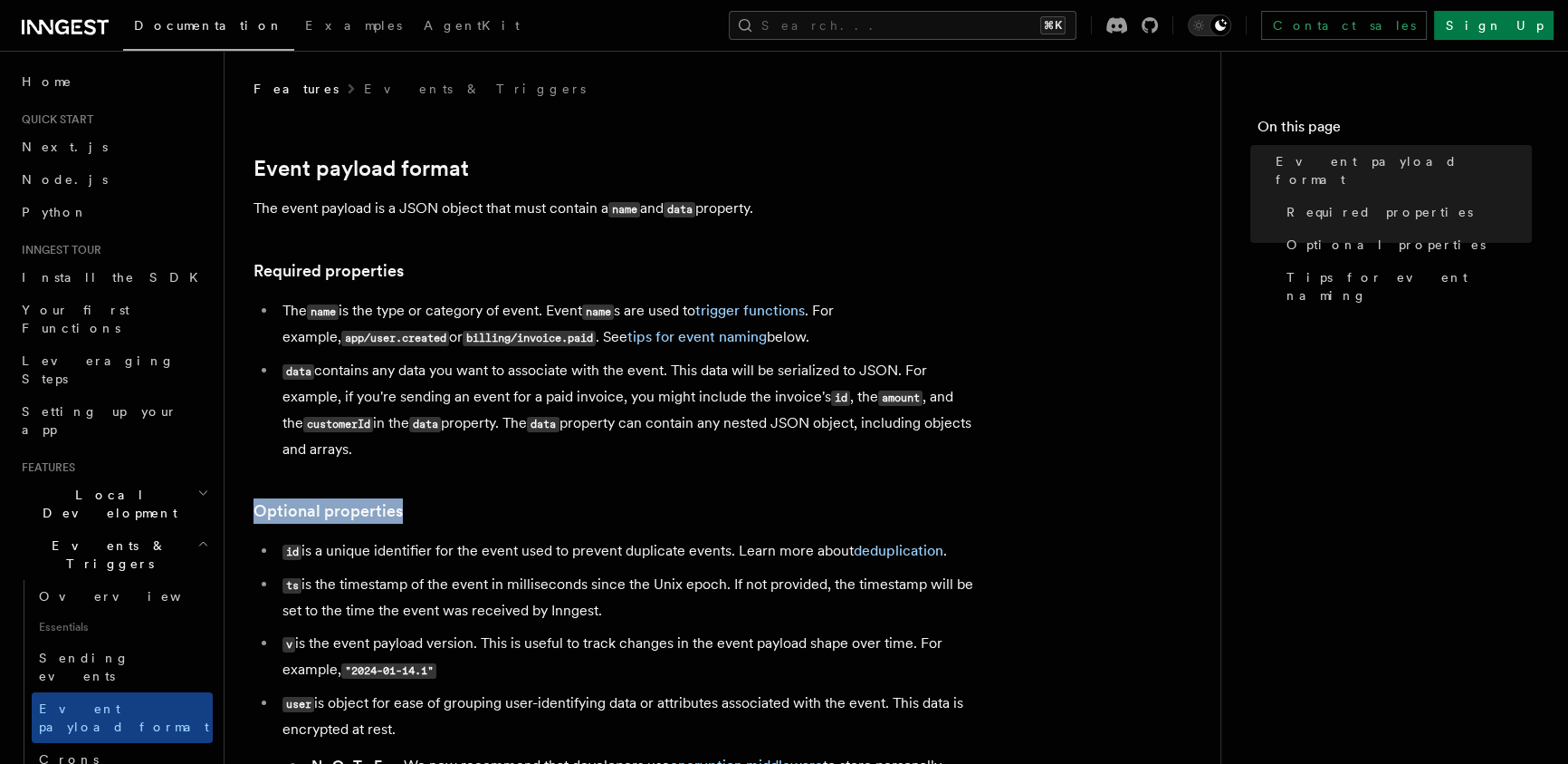
drag, startPoint x: 558, startPoint y: 515, endPoint x: 441, endPoint y: 279, distance: 263.4
click at [441, 272] on h3 "Required properties" at bounding box center [615, 271] width 724 height 25
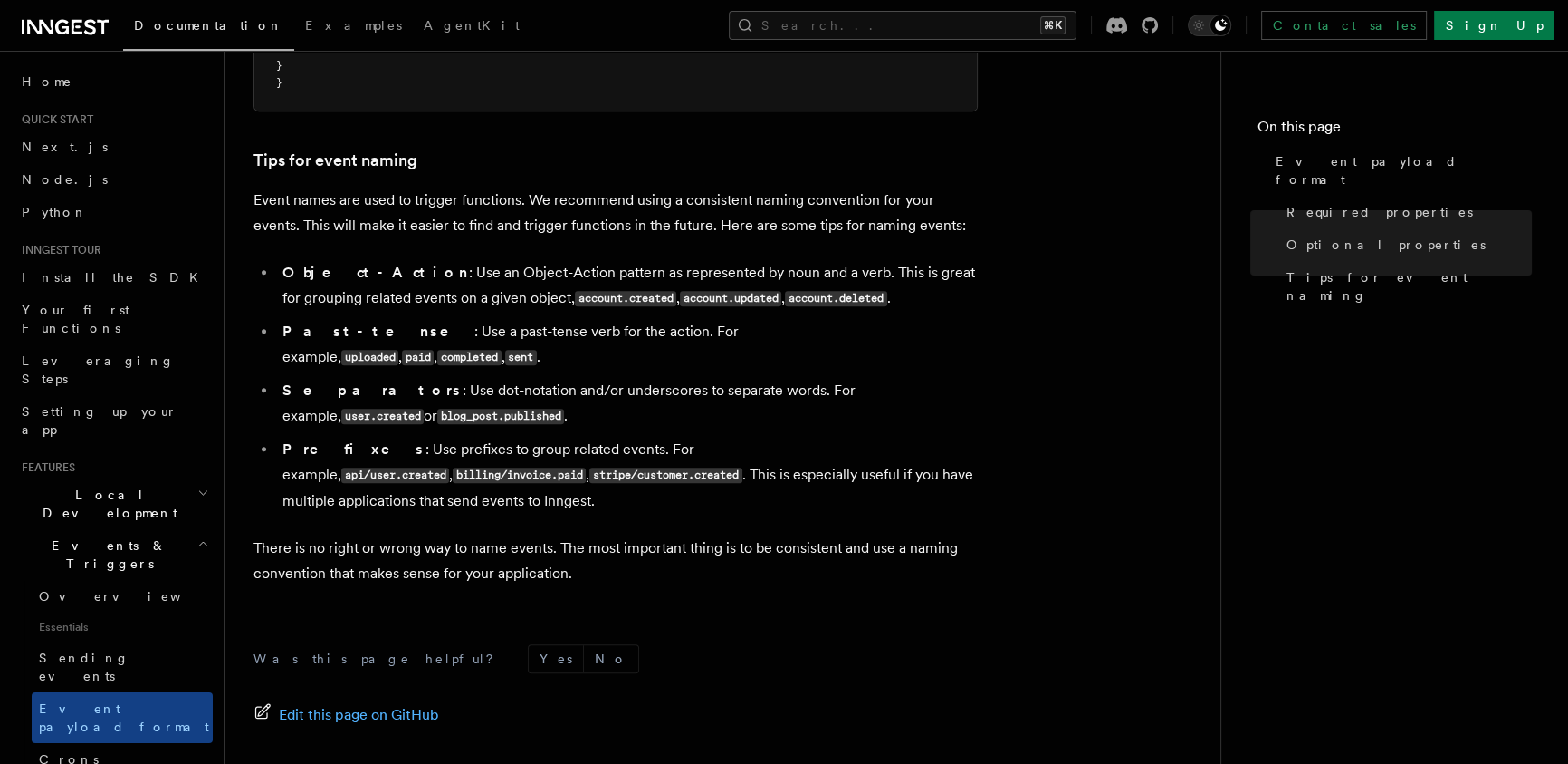
scroll to position [1130, 0]
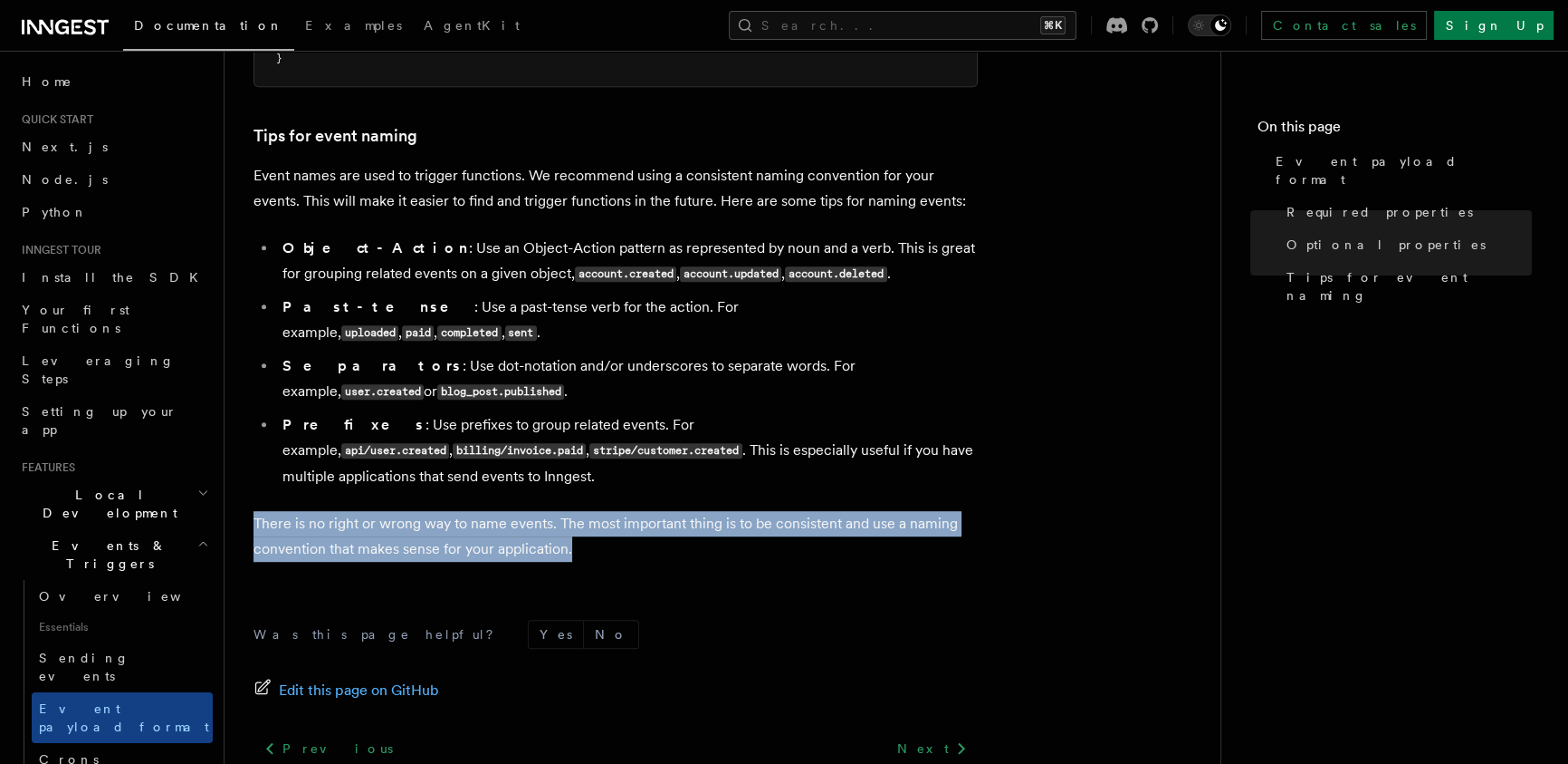
drag, startPoint x: 660, startPoint y: 483, endPoint x: 615, endPoint y: 425, distance: 73.4
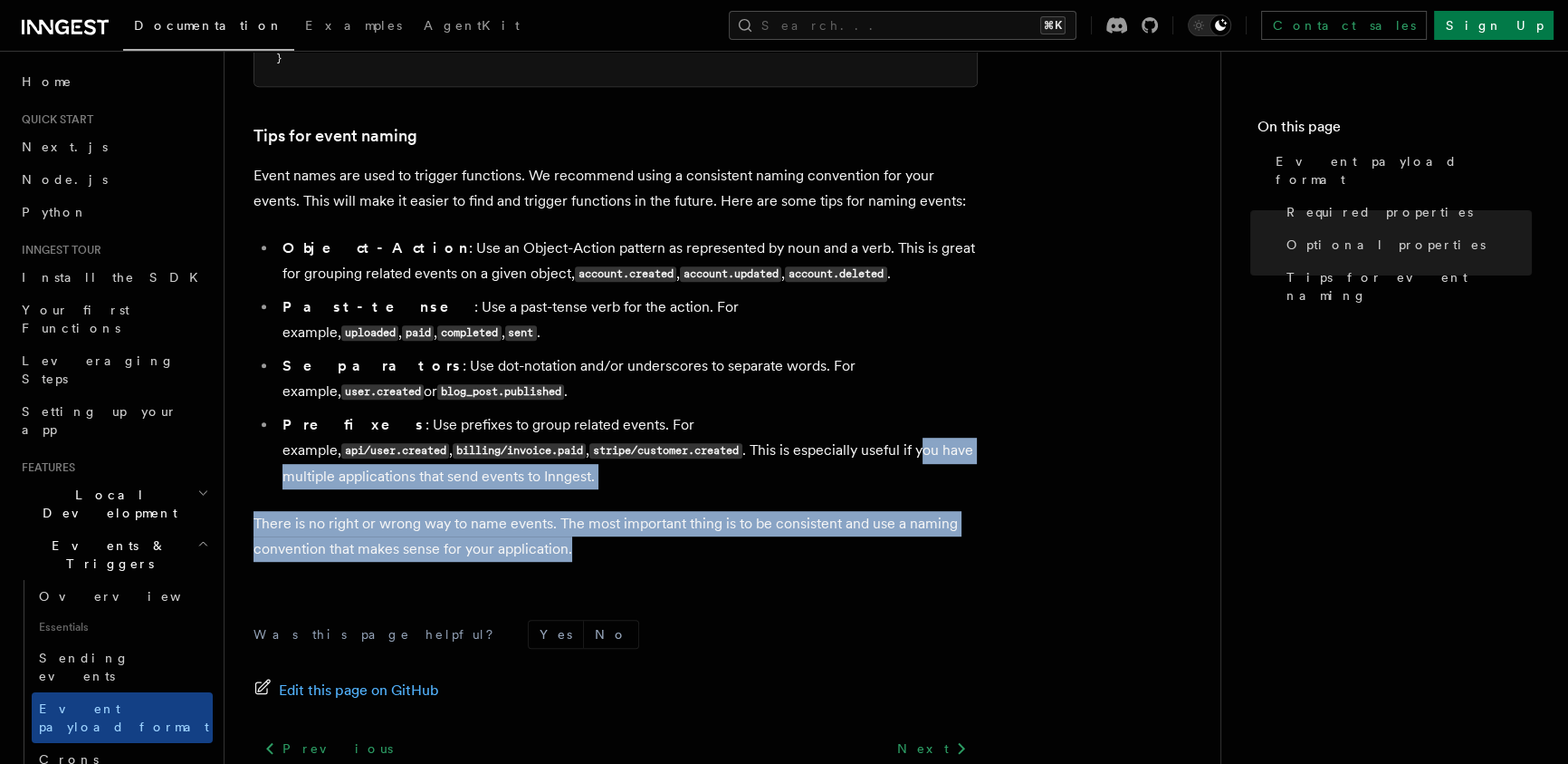
click at [615, 425] on li "Prefixes : Use prefixes to group related events. For example, api/user.created …" at bounding box center [627, 450] width 701 height 77
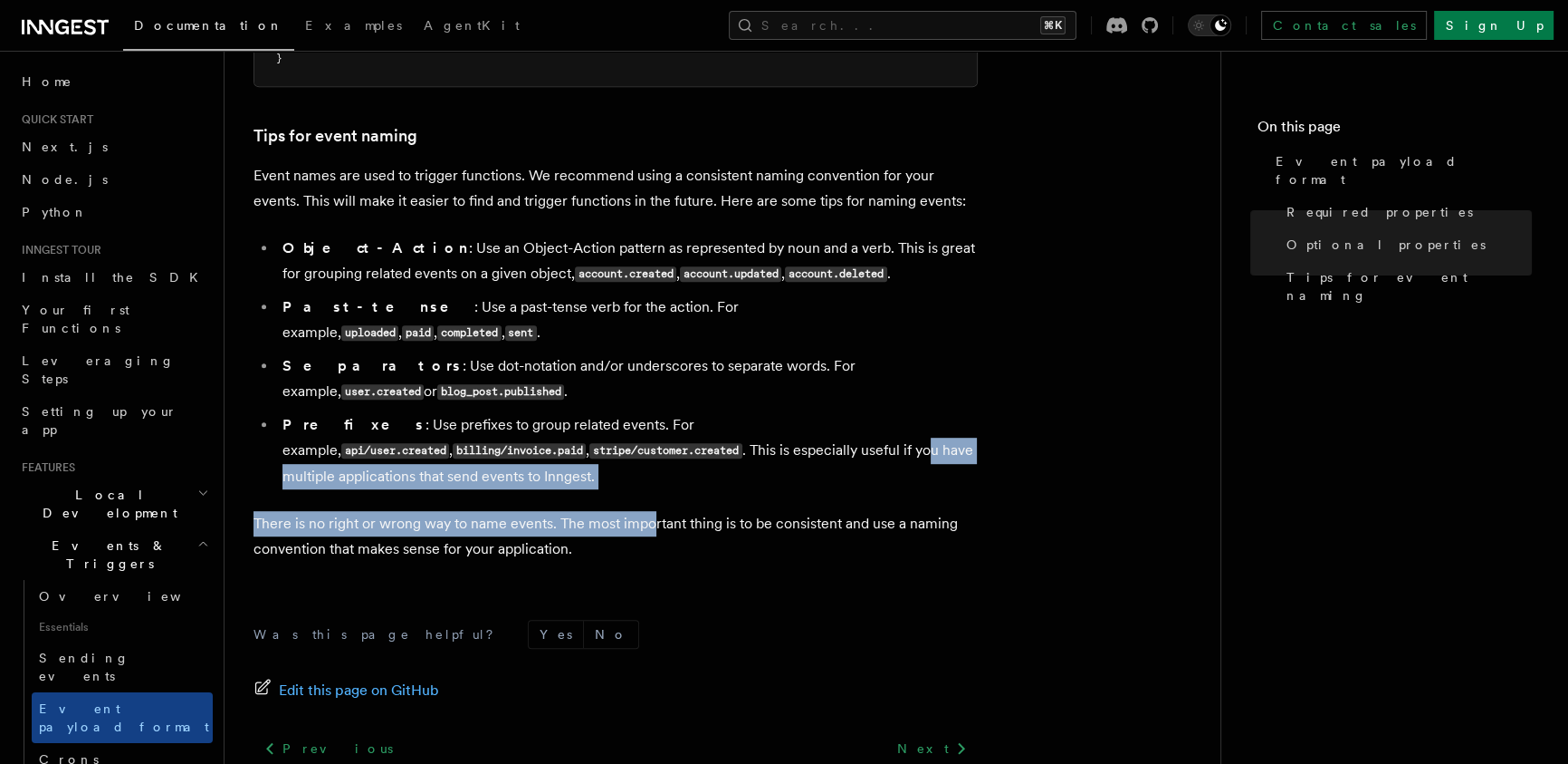
drag, startPoint x: 625, startPoint y: 439, endPoint x: 668, endPoint y: 529, distance: 99.7
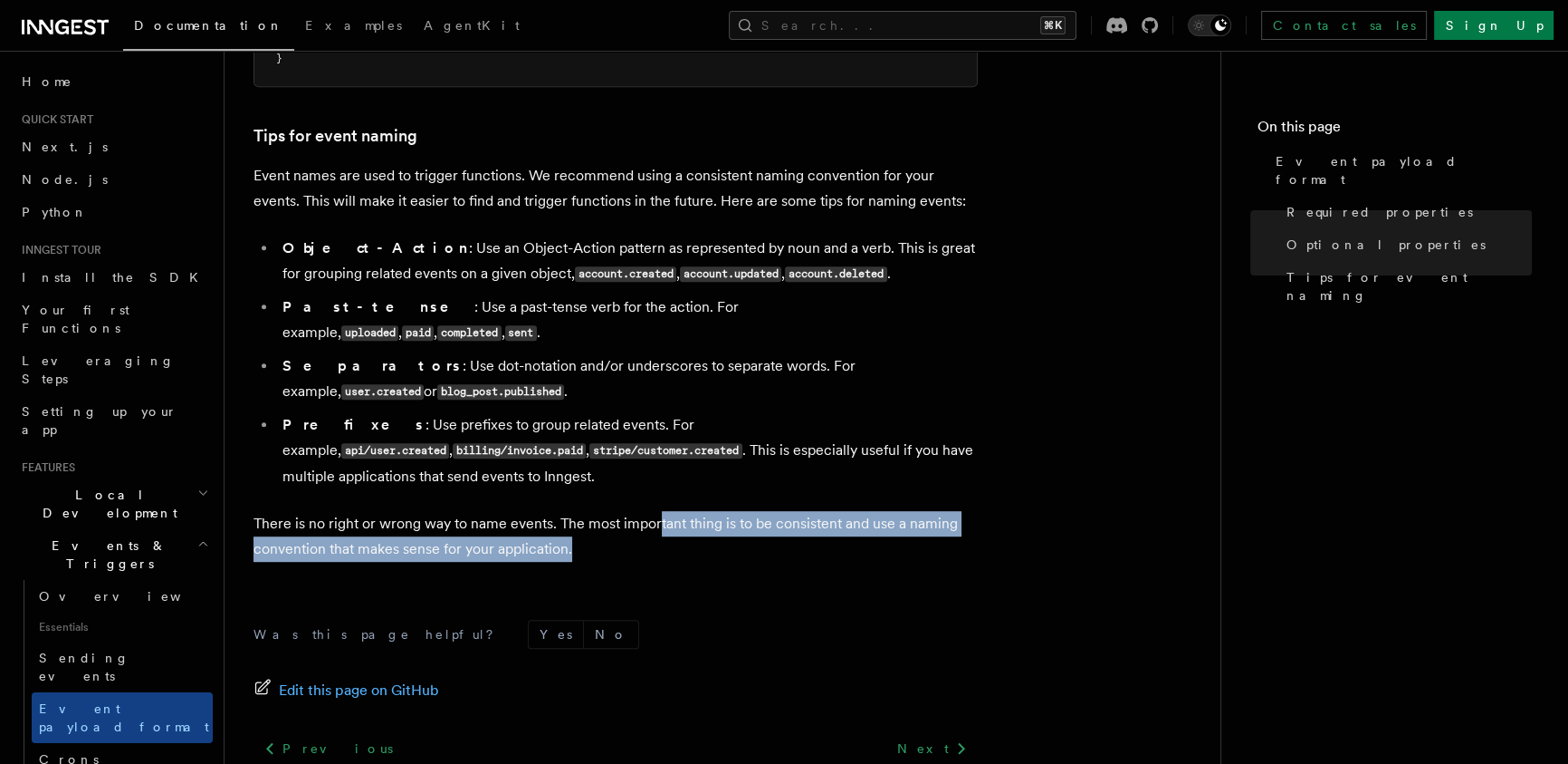
drag, startPoint x: 668, startPoint y: 528, endPoint x: 633, endPoint y: 364, distance: 167.7
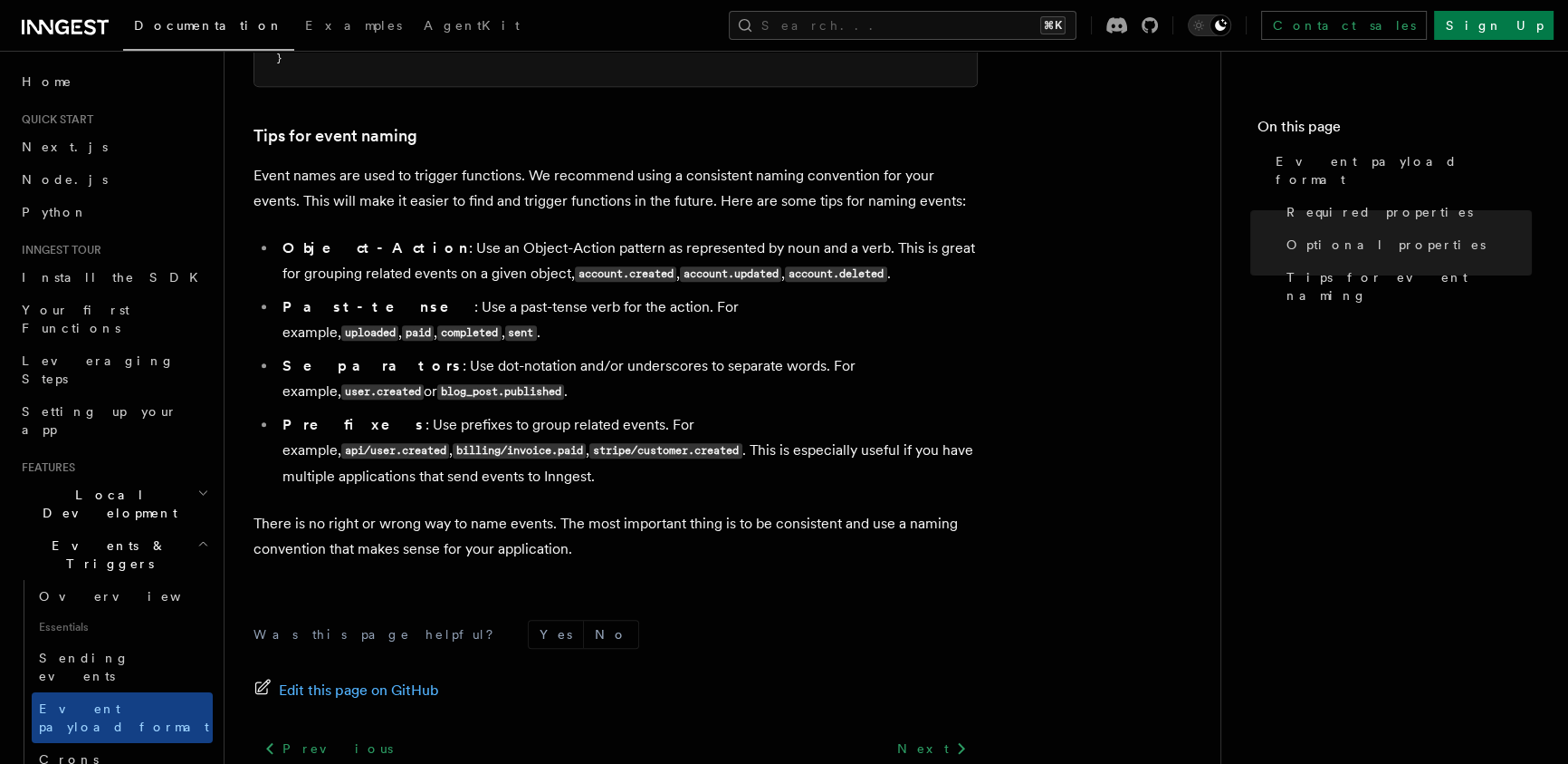
drag, startPoint x: 633, startPoint y: 364, endPoint x: 671, endPoint y: 457, distance: 100.5
click at [664, 440] on ul "Object-Action : Use an Object-Action pattern as represented by noun and a verb.…" at bounding box center [615, 362] width 724 height 253
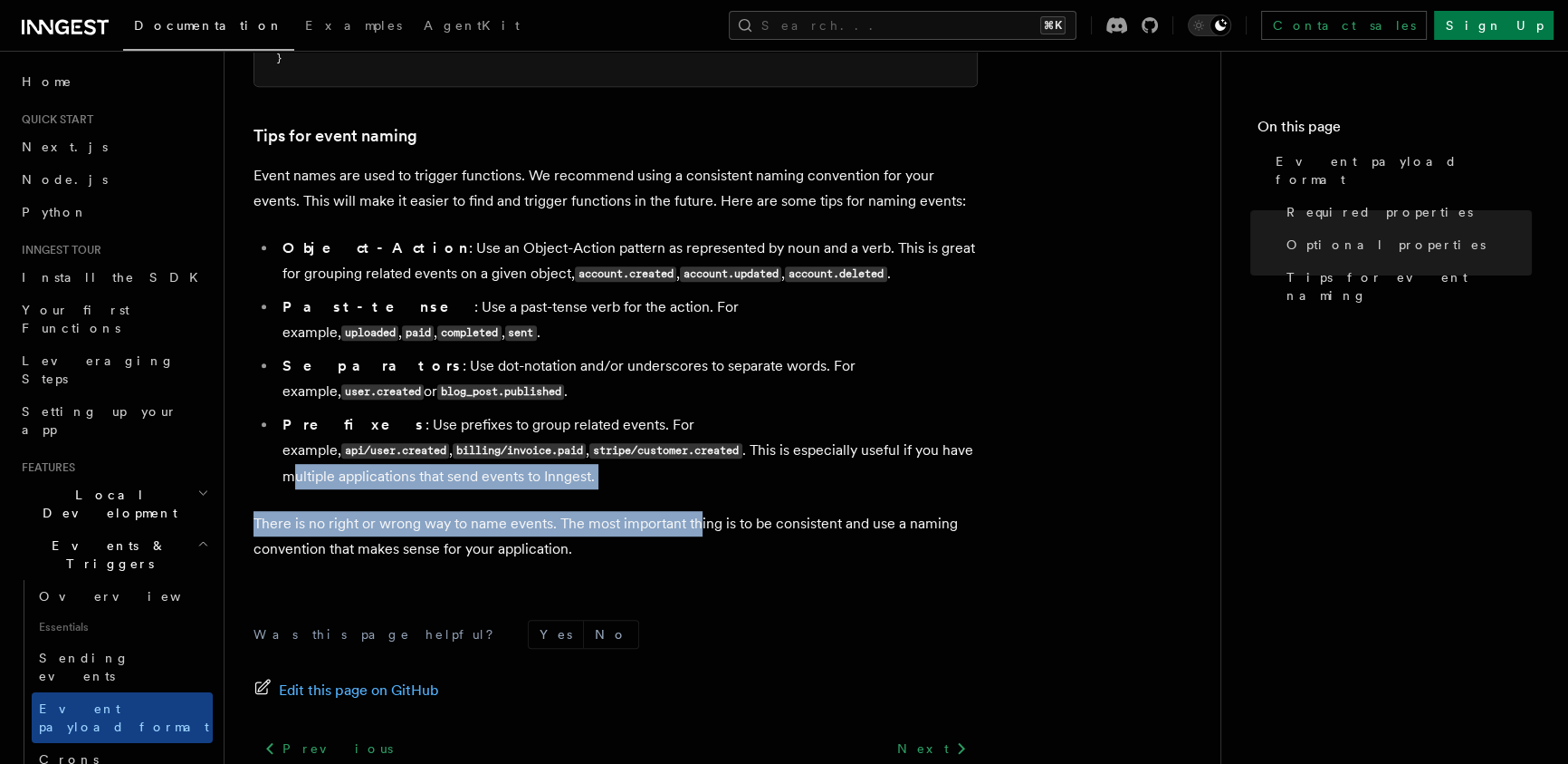
drag, startPoint x: 698, startPoint y: 498, endPoint x: 668, endPoint y: 369, distance: 132.4
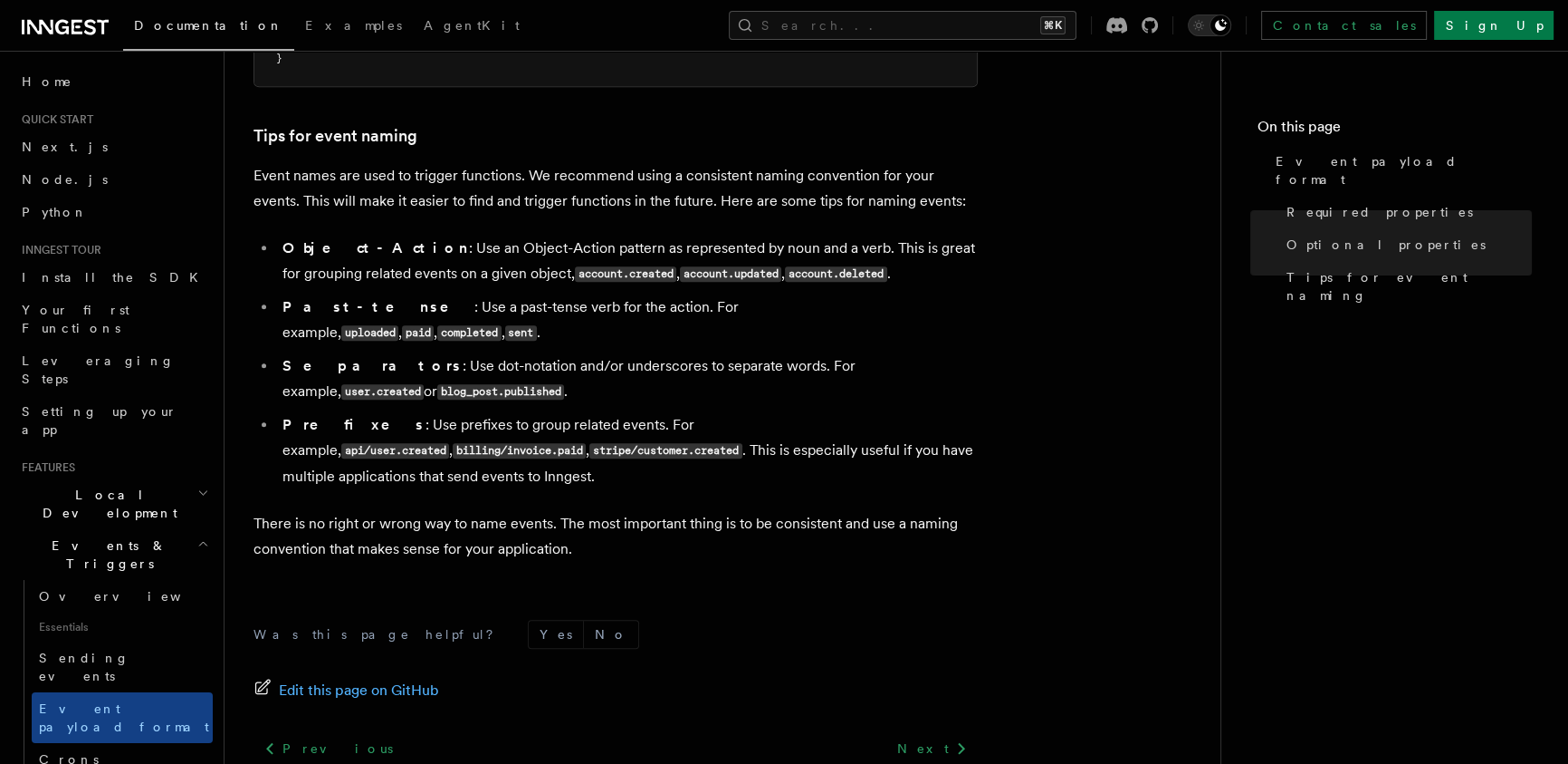
click at [668, 368] on li "Separators : Use dot-notation and/or underscores to separate words. For example…" at bounding box center [627, 379] width 701 height 51
click at [396, 242] on li "Object-Action : Use an Object-Action pattern as represented by noun and a verb.…" at bounding box center [627, 261] width 701 height 51
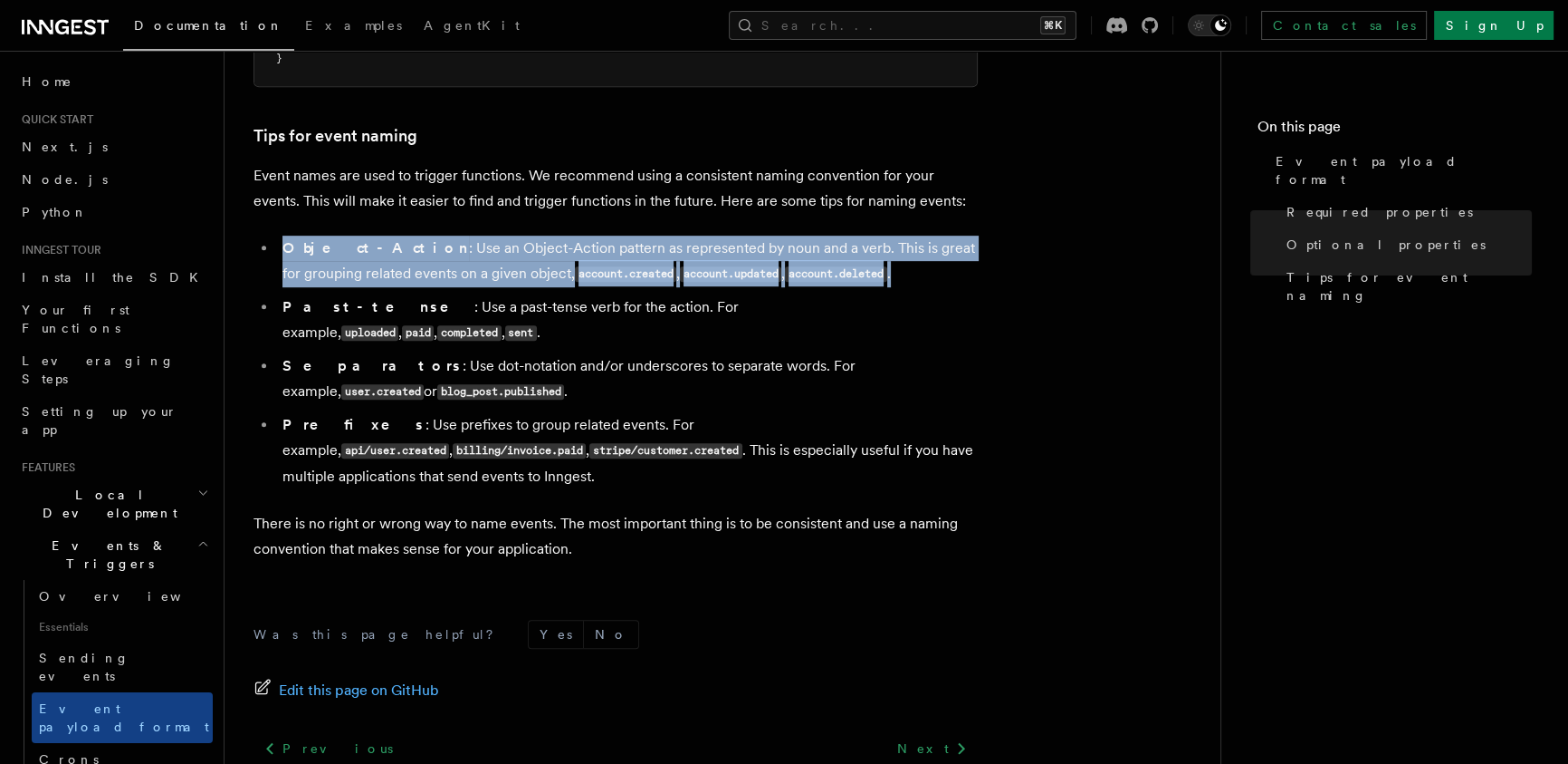
click at [396, 242] on li "Object-Action : Use an Object-Action pattern as represented by noun and a verb.…" at bounding box center [627, 261] width 701 height 51
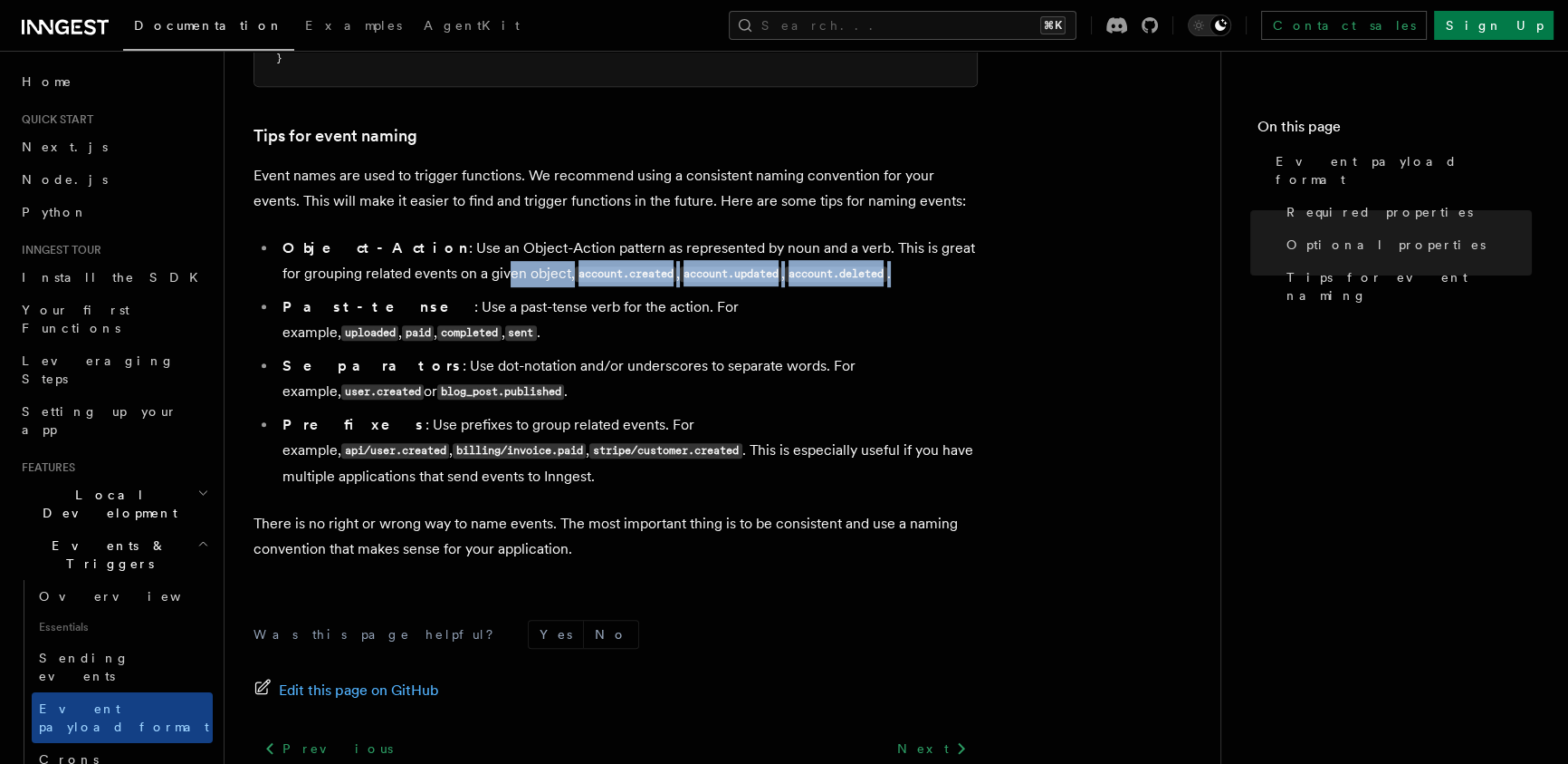
click at [426, 265] on li "Object-Action : Use an Object-Action pattern as represented by noun and a verb.…" at bounding box center [627, 261] width 701 height 51
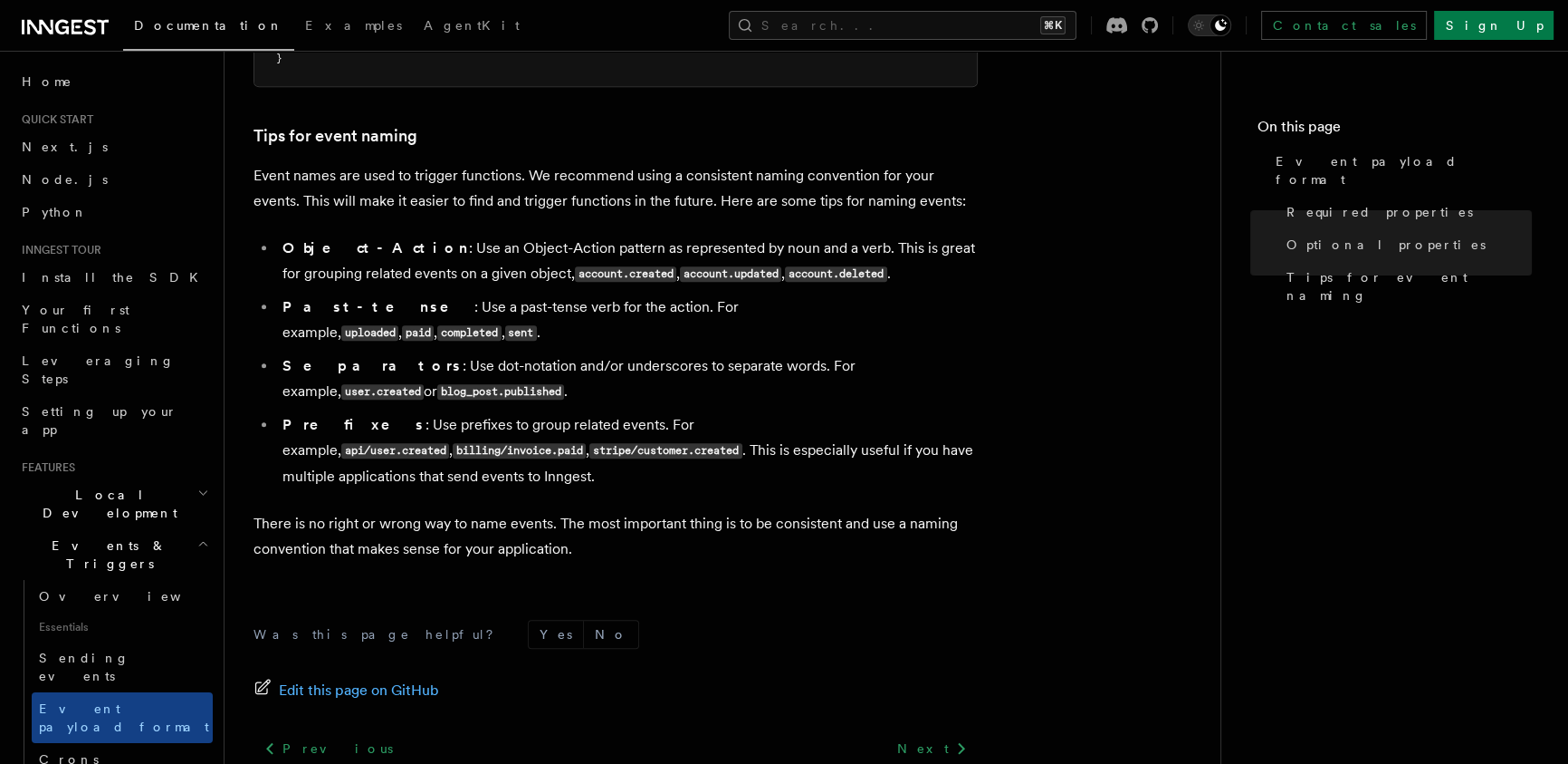
click at [480, 240] on li "Object-Action : Use an Object-Action pattern as represented by noun and a verb.…" at bounding box center [627, 261] width 701 height 51
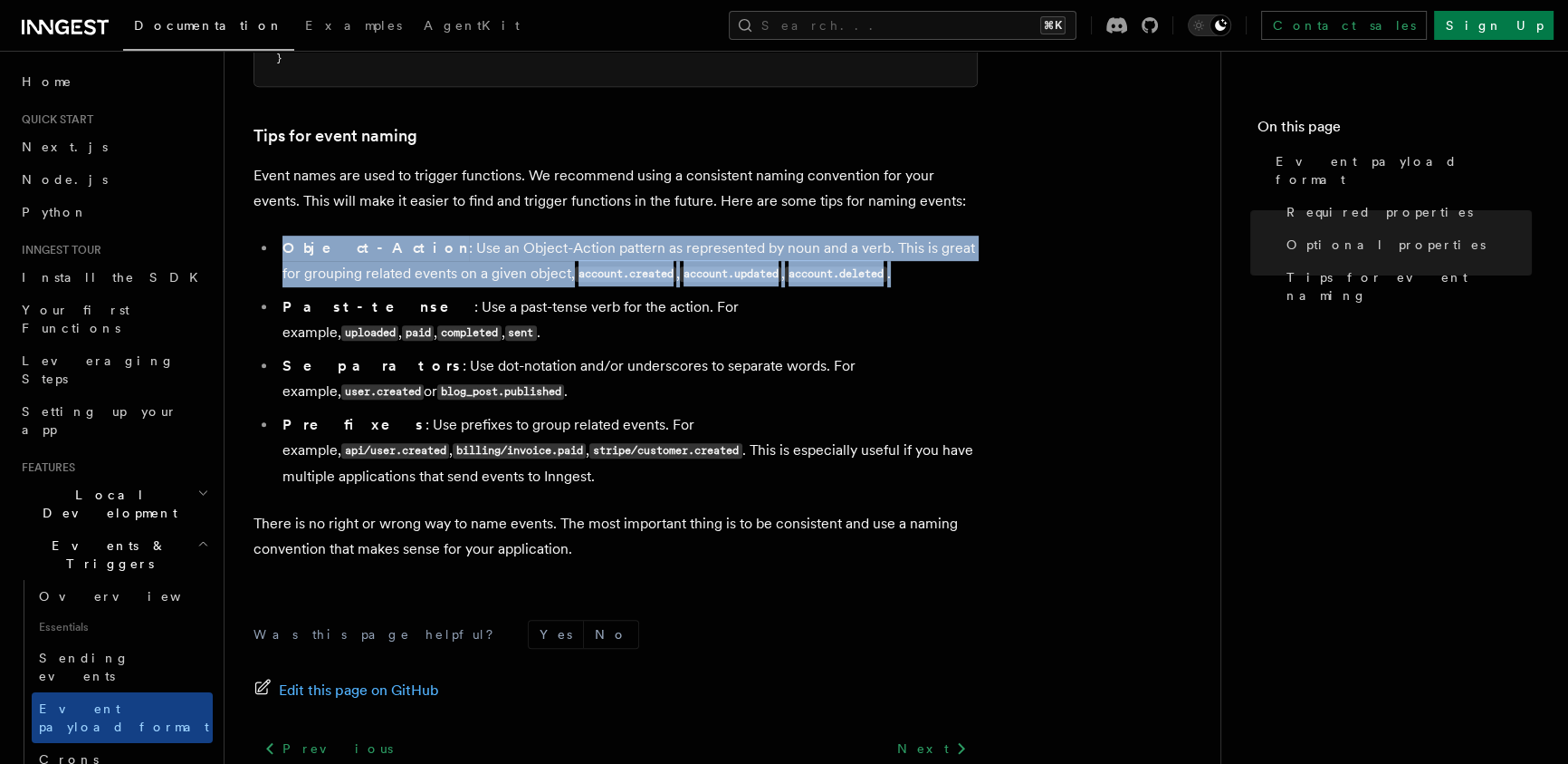
drag, startPoint x: 799, startPoint y: 255, endPoint x: 380, endPoint y: 238, distance: 419.3
click at [383, 238] on ul "Object-Action : Use an Object-Action pattern as represented by noun and a verb.…" at bounding box center [615, 362] width 724 height 253
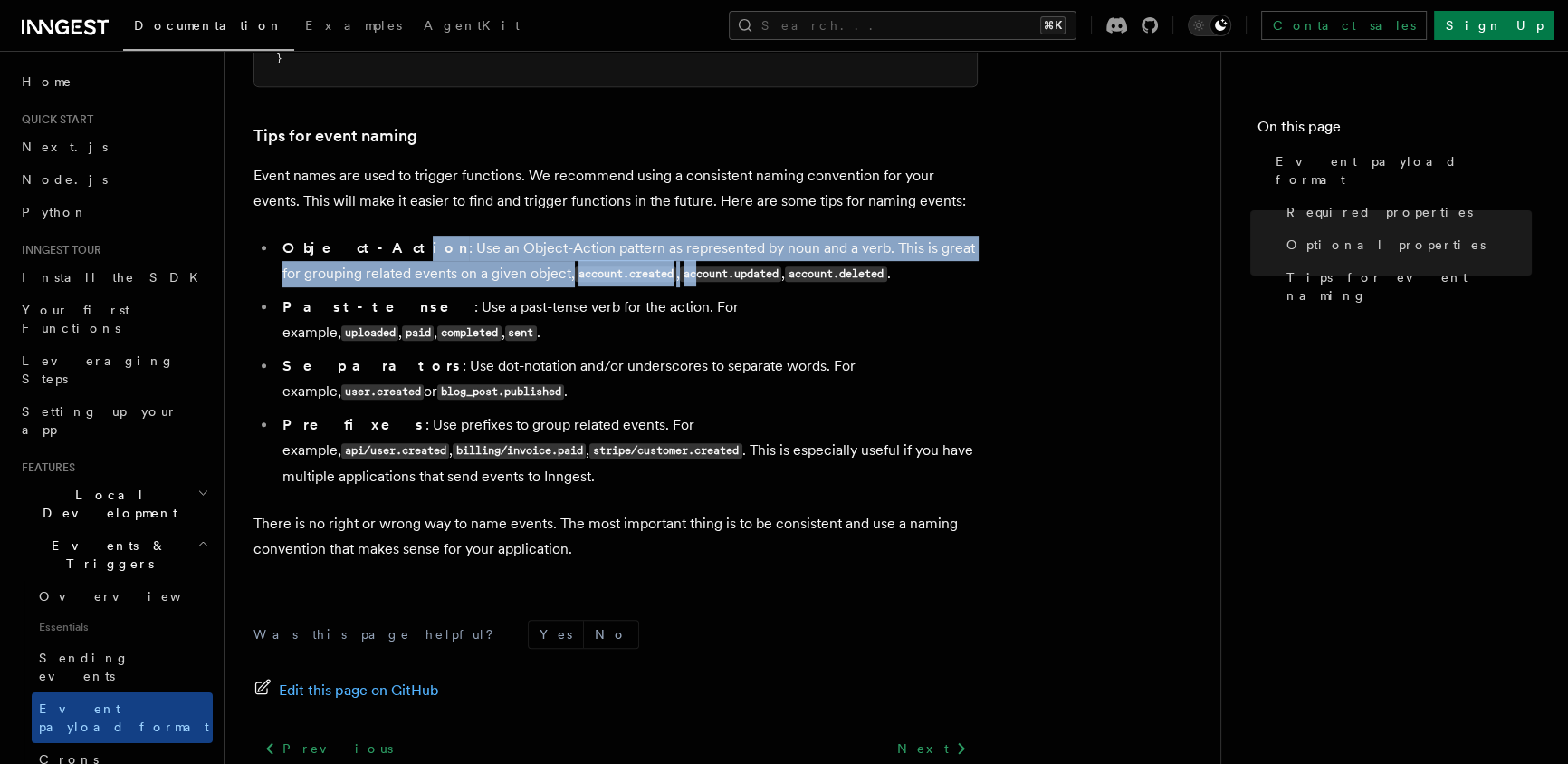
drag, startPoint x: 469, startPoint y: 263, endPoint x: 837, endPoint y: 277, distance: 368.3
click at [671, 273] on li "Object-Action : Use an Object-Action pattern as represented by noun and a verb.…" at bounding box center [627, 261] width 701 height 51
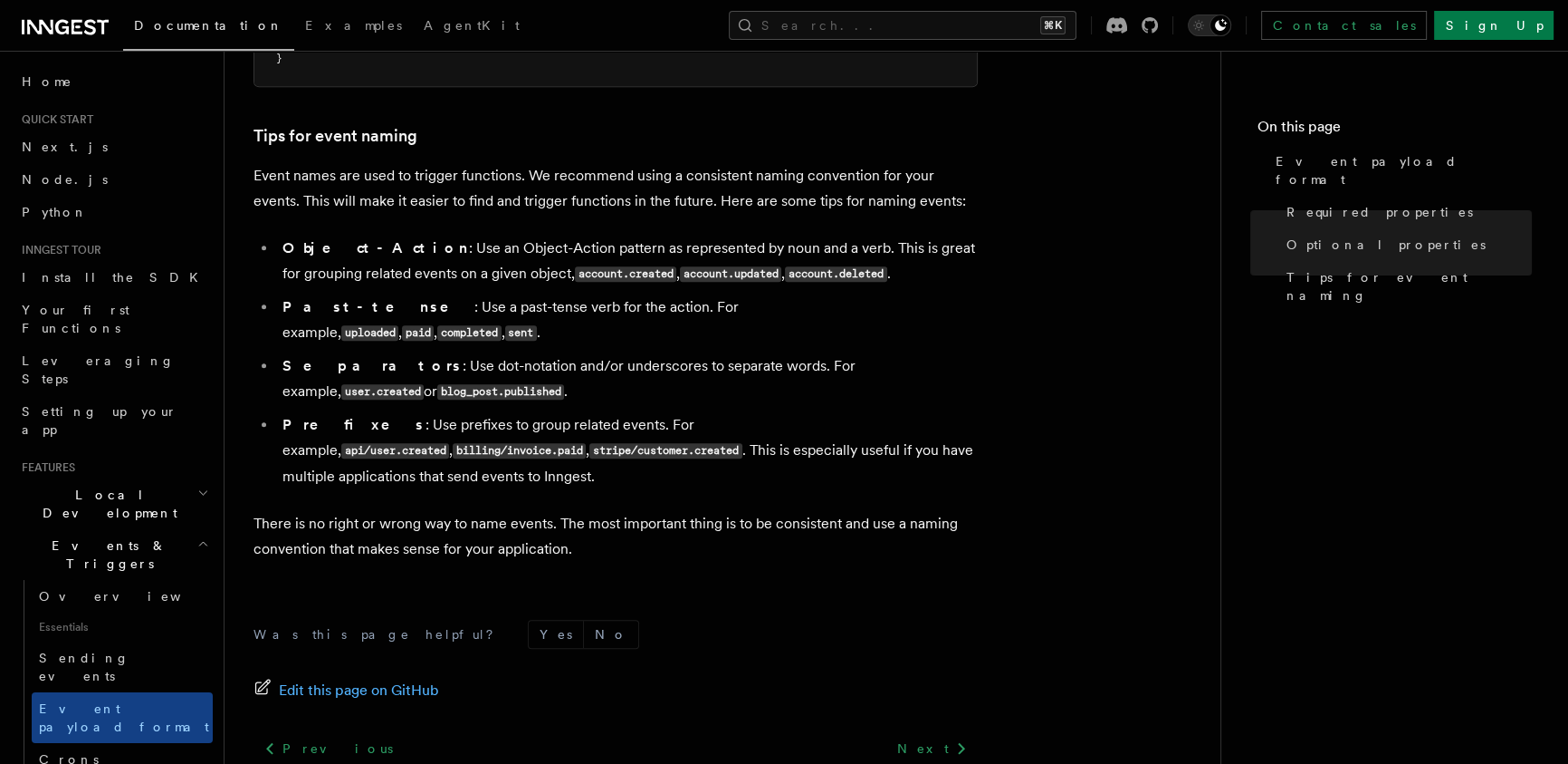
drag, startPoint x: 855, startPoint y: 281, endPoint x: 655, endPoint y: 211, distance: 211.9
click at [744, 242] on li "Object-Action : Use an Object-Action pattern as represented by noun and a verb.…" at bounding box center [627, 261] width 701 height 51
click at [655, 211] on p "Event names are used to trigger functions. We recommend using a consistent nami…" at bounding box center [615, 188] width 724 height 50
drag, startPoint x: 412, startPoint y: 393, endPoint x: 231, endPoint y: 298, distance: 204.4
click at [266, 328] on ul "Object-Action : Use an Object-Action pattern as represented by noun and a verb.…" at bounding box center [615, 362] width 724 height 253
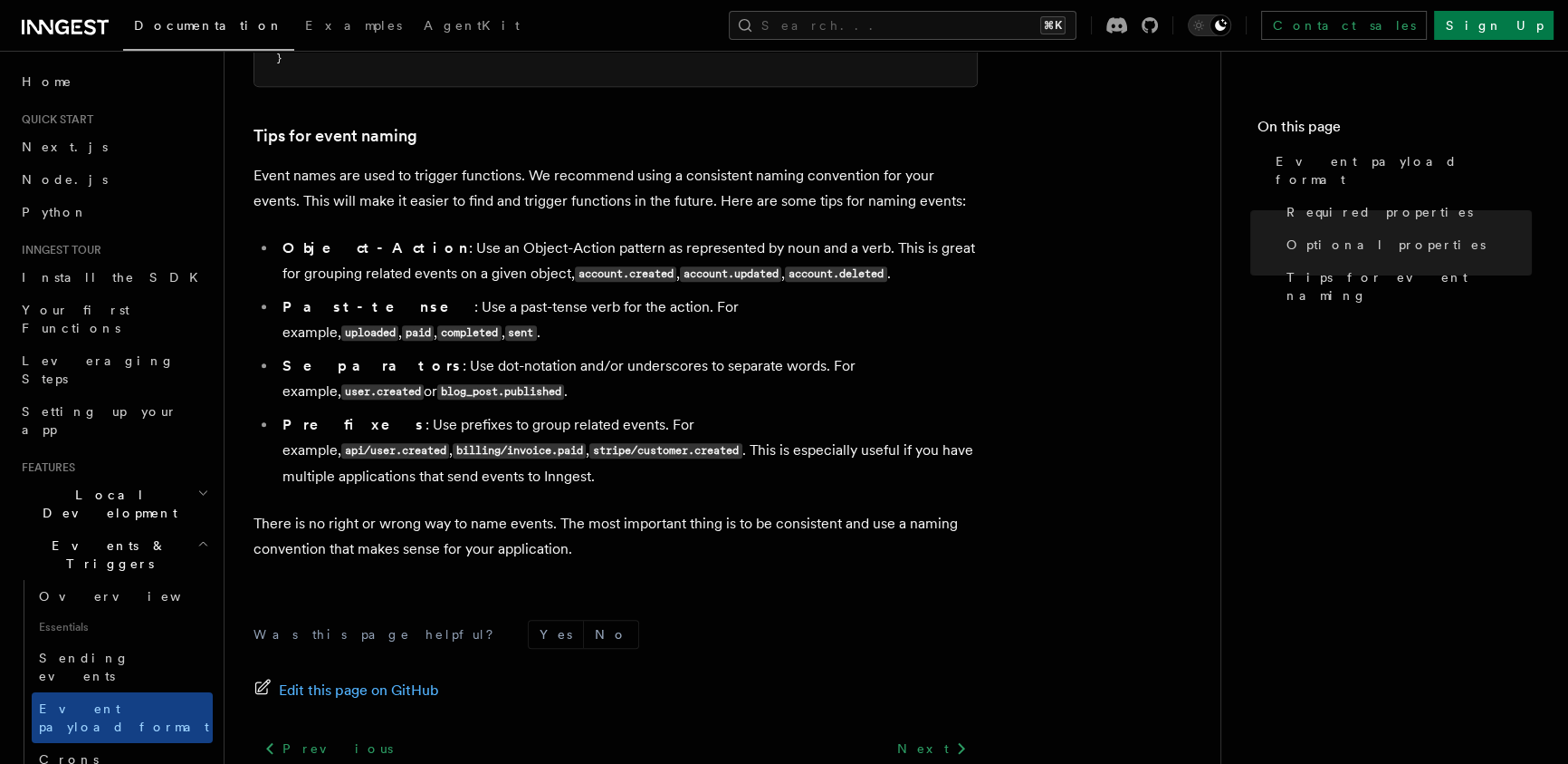
click at [402, 263] on li "Object-Action : Use an Object-Action pattern as represented by noun and a verb.…" at bounding box center [627, 261] width 701 height 51
click at [304, 131] on link "Tips for event naming" at bounding box center [335, 136] width 164 height 25
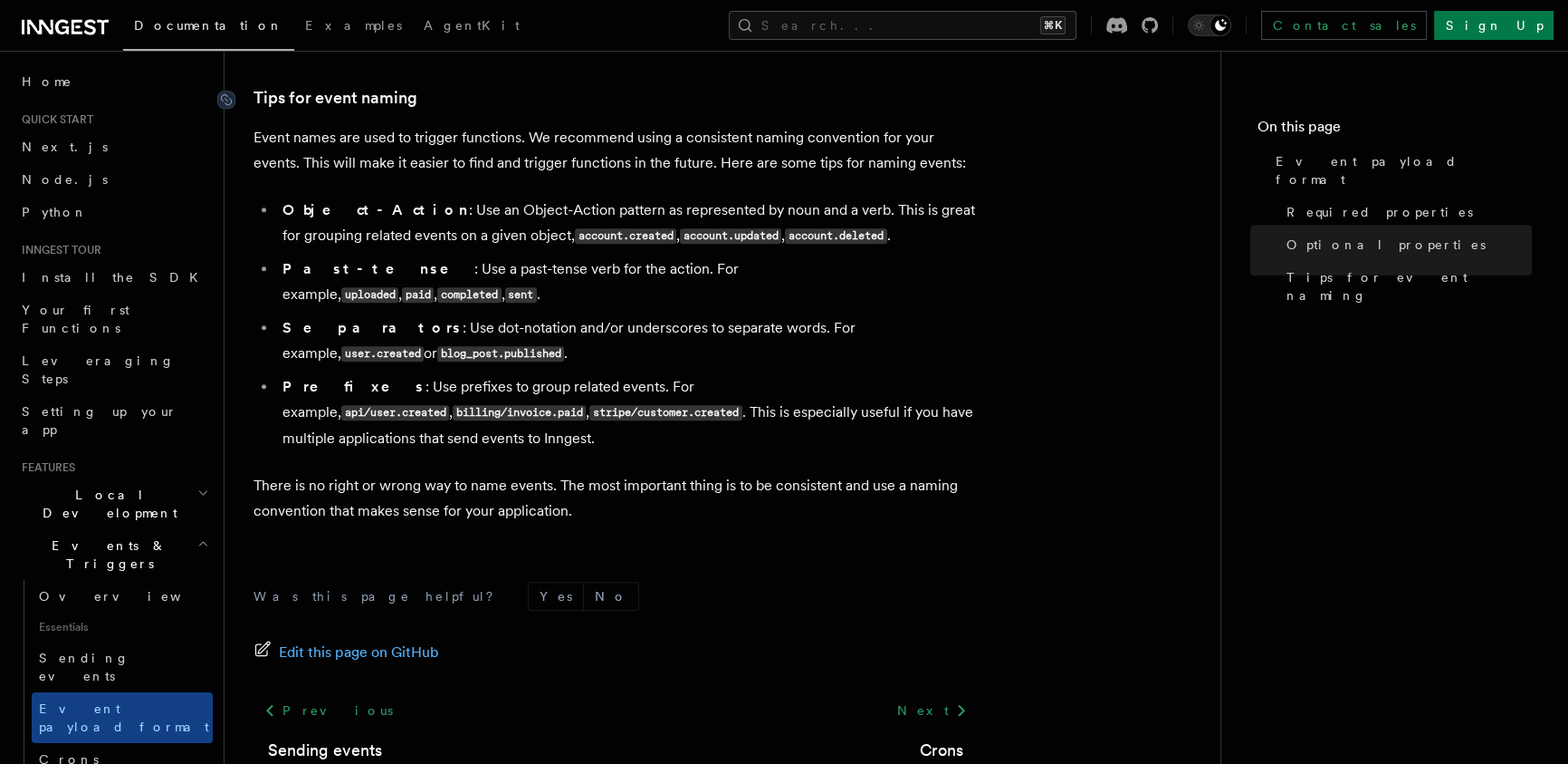
scroll to position [1169, 0]
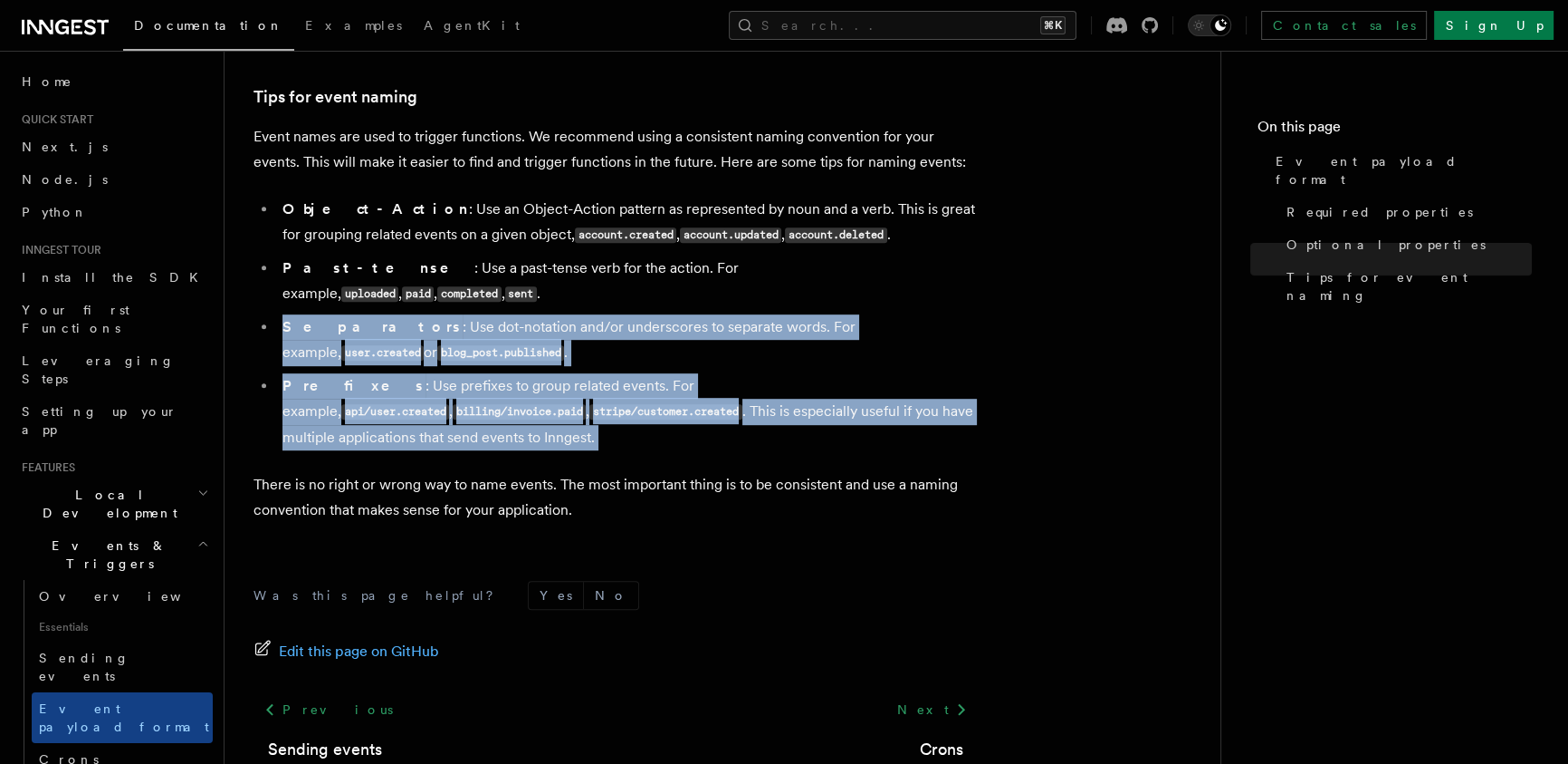
drag, startPoint x: 402, startPoint y: 314, endPoint x: 377, endPoint y: 285, distance: 38.3
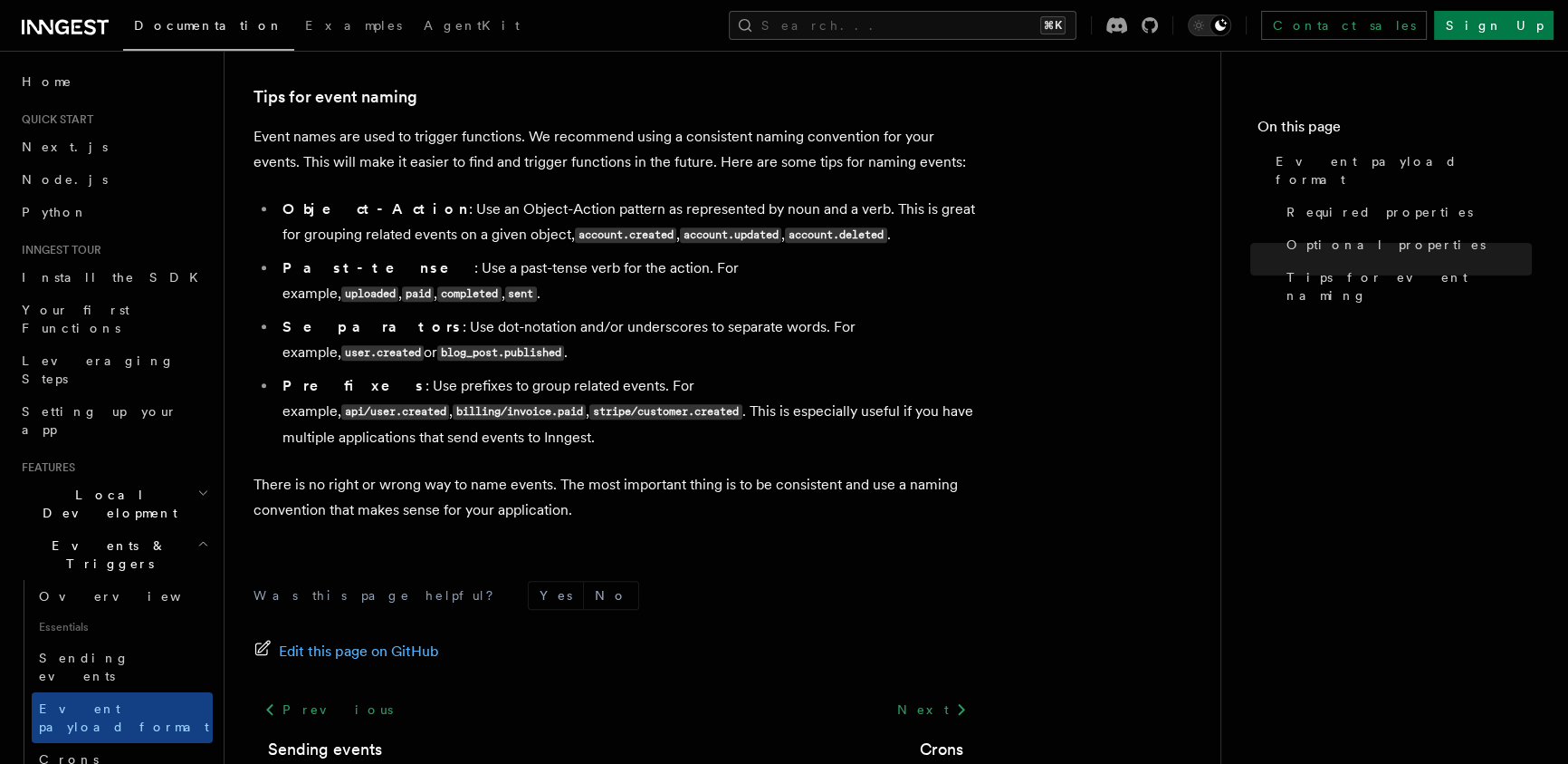
drag, startPoint x: 480, startPoint y: 344, endPoint x: 448, endPoint y: 170, distance: 176.9
click at [480, 344] on li "Separators : Use dot-notation and/or underscores to separate words. For example…" at bounding box center [627, 340] width 701 height 51
drag, startPoint x: 121, startPoint y: 648, endPoint x: 569, endPoint y: 576, distance: 453.7
